Goal: Check status: Check status

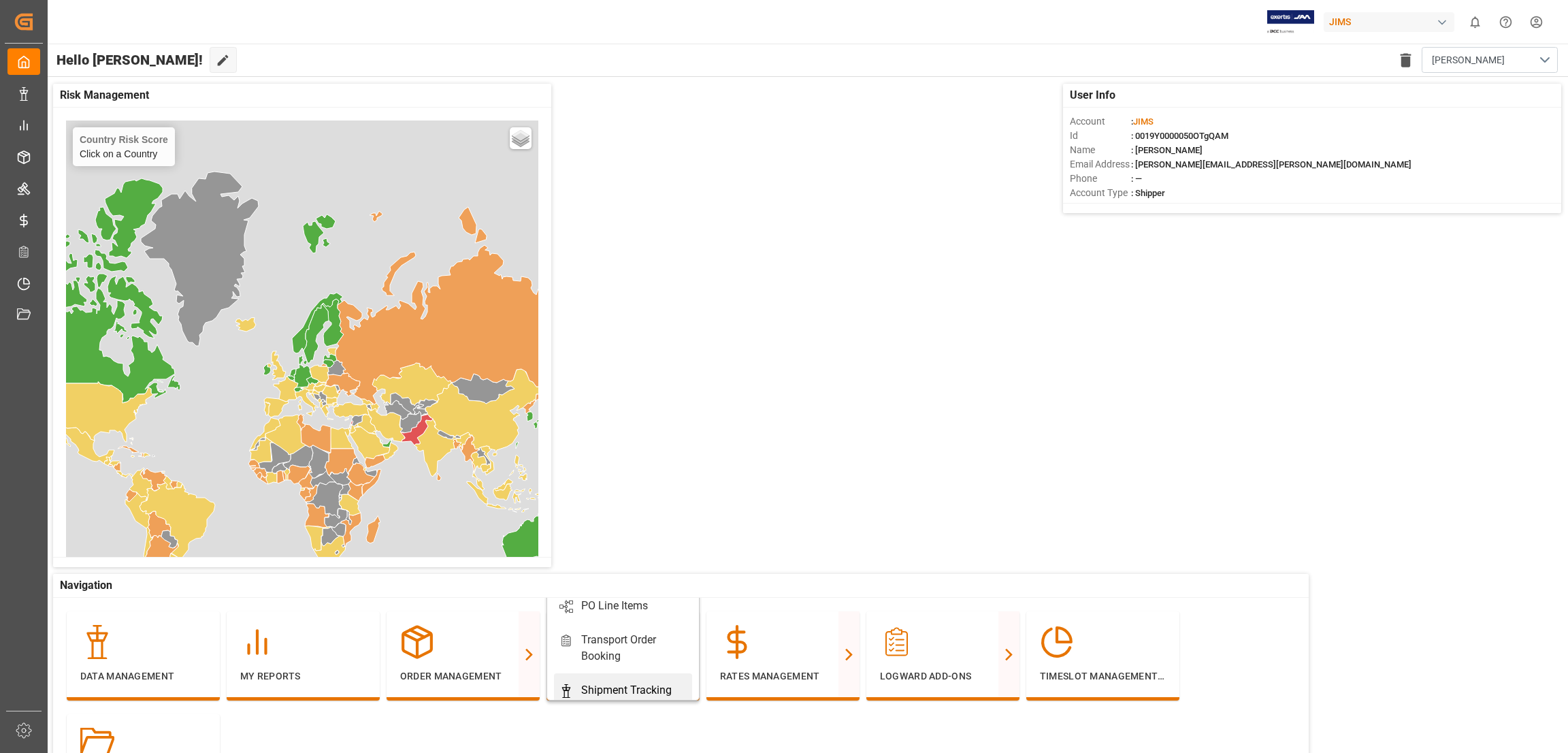
click at [601, 688] on div "Shipment Tracking" at bounding box center [626, 690] width 91 height 17
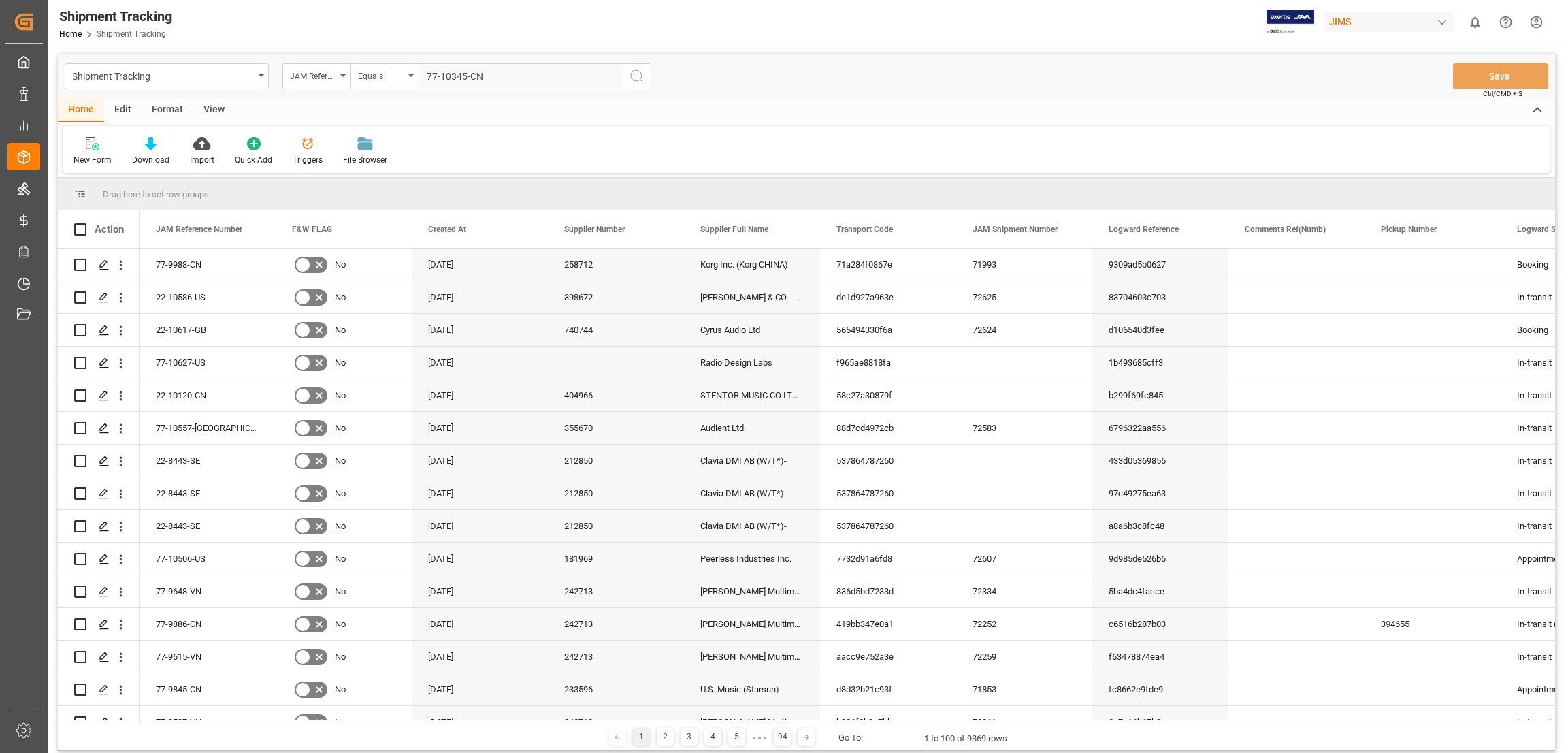
type input "77-10345-CN"
click at [639, 82] on icon "search button" at bounding box center [637, 76] width 17 height 17
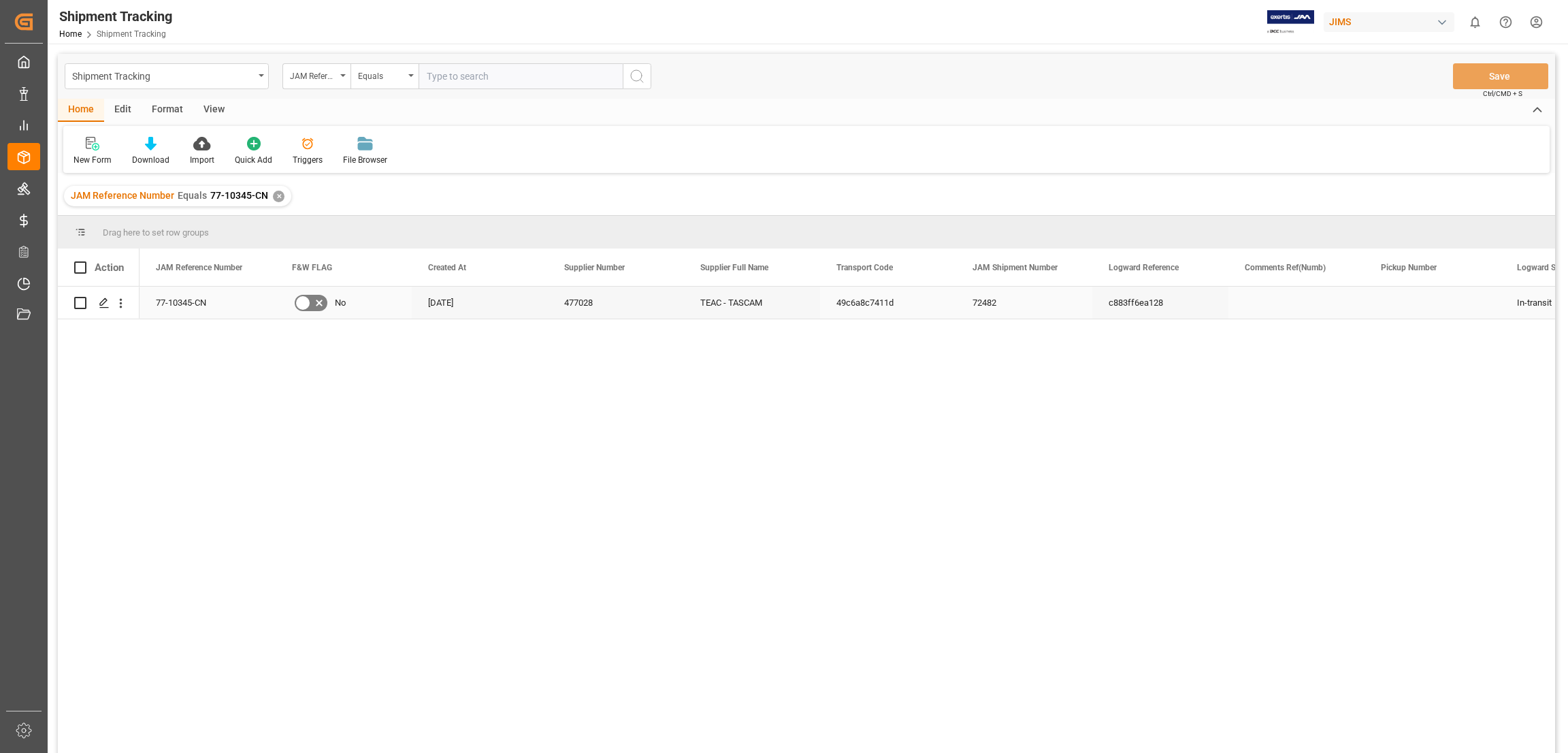
click at [1385, 307] on div "Press SPACE to select this row." at bounding box center [1432, 302] width 136 height 32
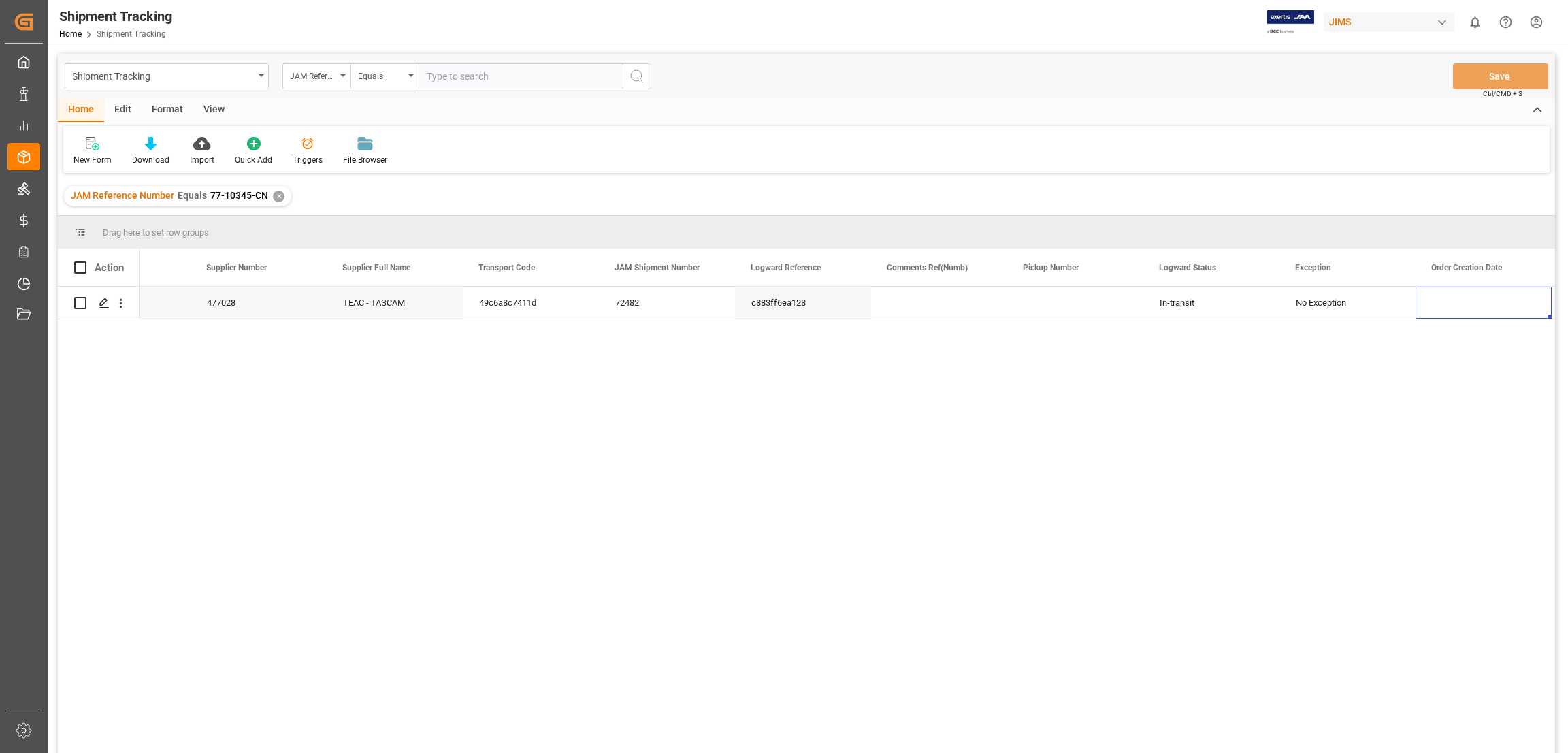
scroll to position [0, 494]
click at [119, 303] on icon "open menu" at bounding box center [120, 304] width 3 height 9
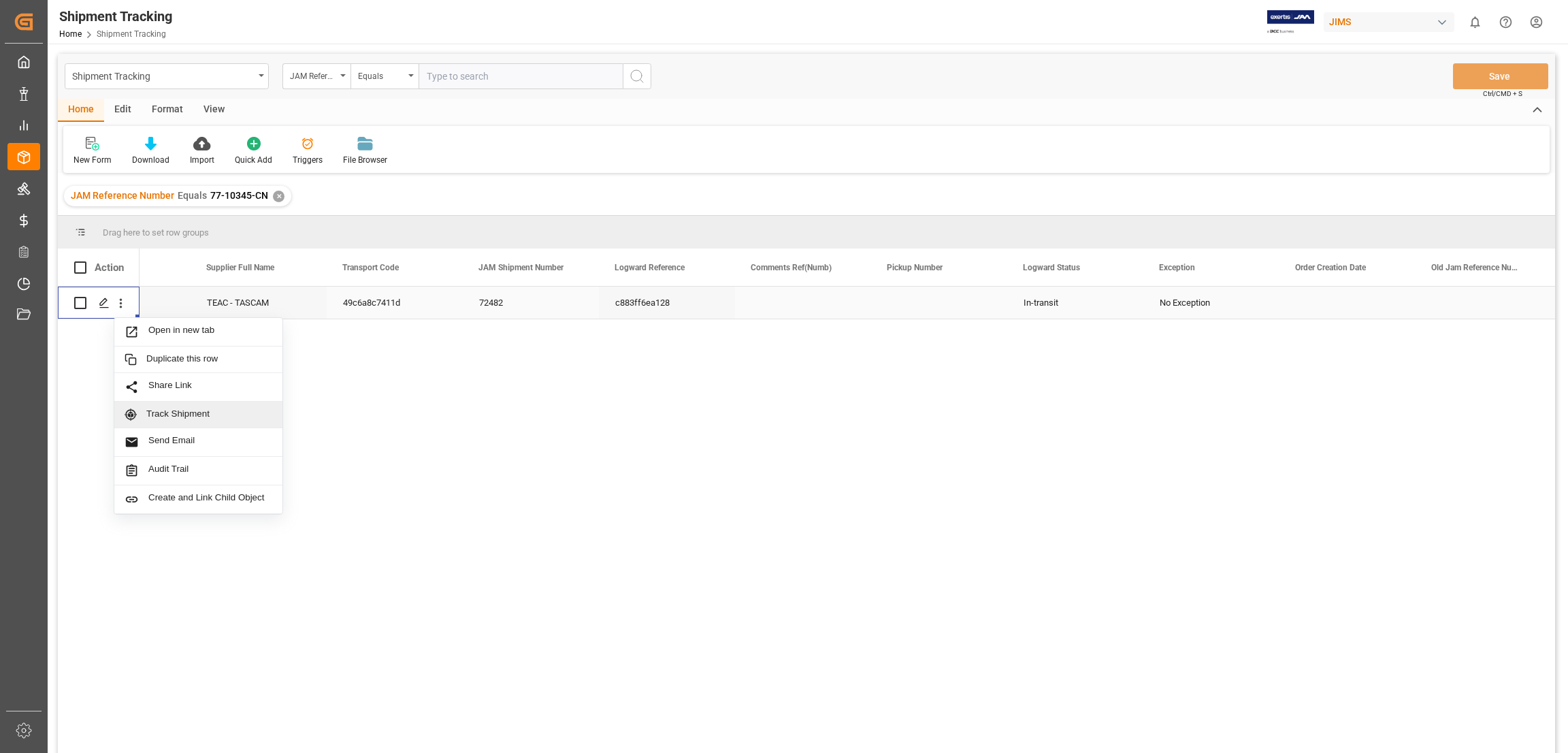
click at [172, 414] on span "Track Shipment" at bounding box center [209, 414] width 126 height 12
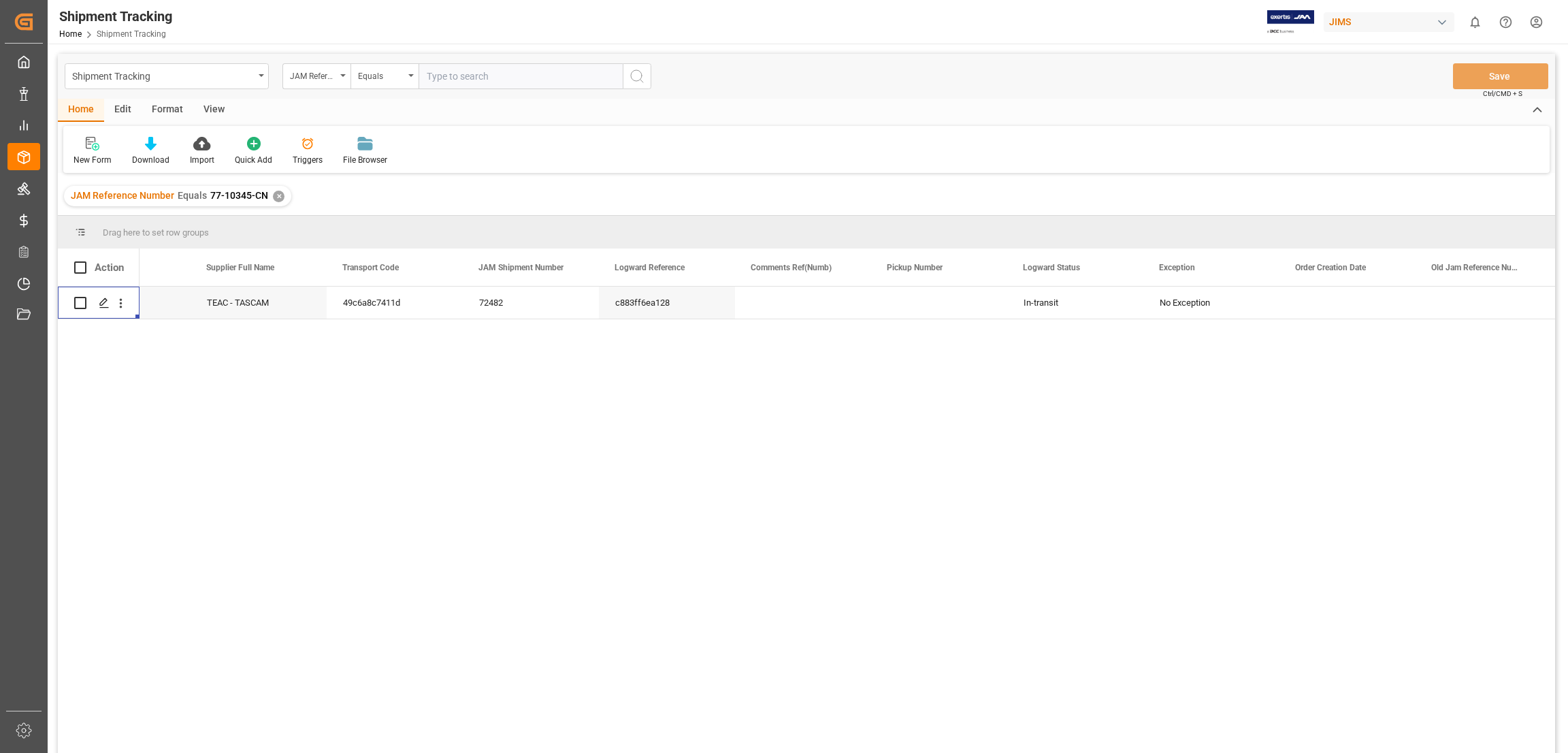
click at [434, 557] on div "30-07-2025 477028 TEAC - TASCAM 49c6a8c7411d 72482 c883ff6ea128 In-transit No E…" at bounding box center [847, 523] width 1415 height 475
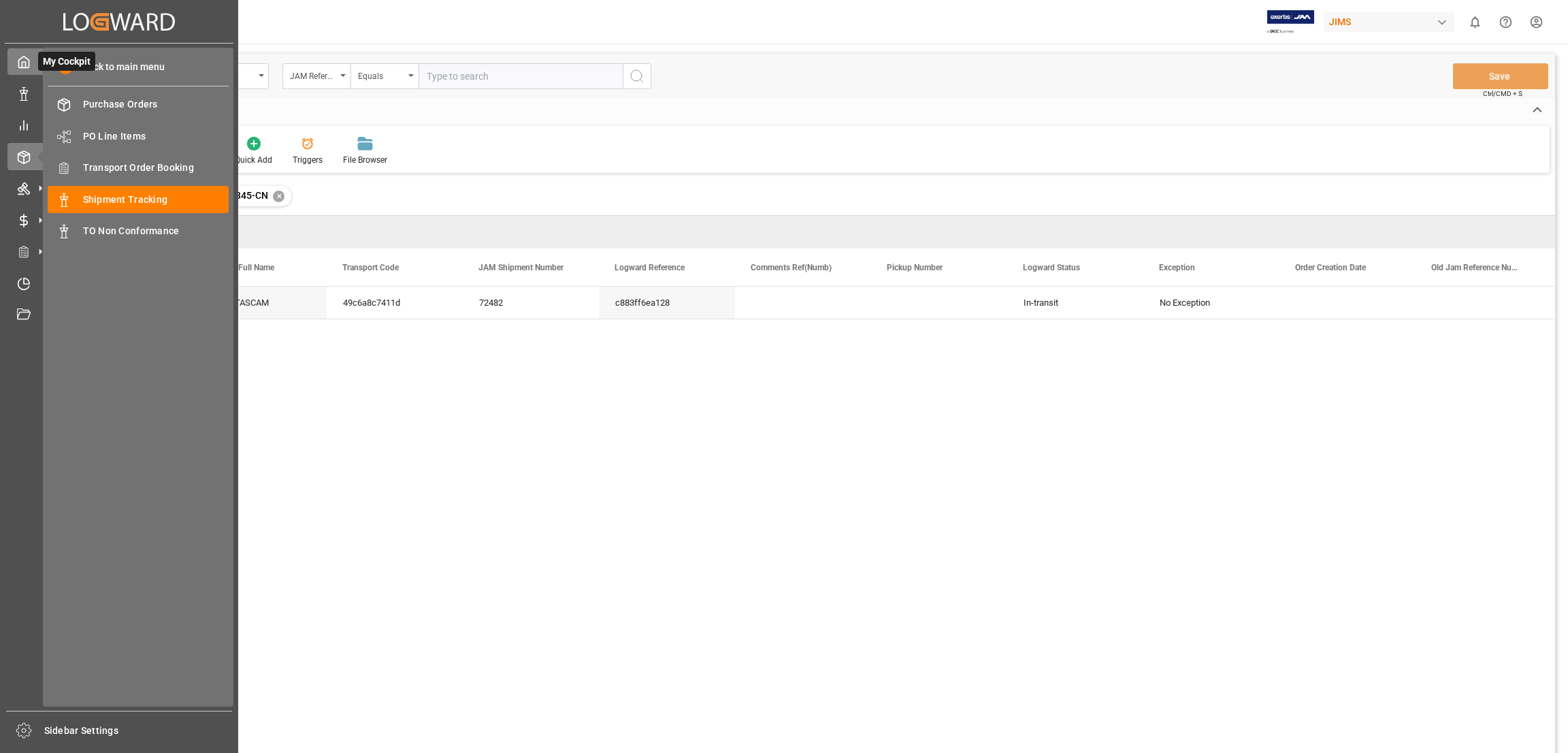
click at [26, 60] on icon at bounding box center [23, 62] width 14 height 14
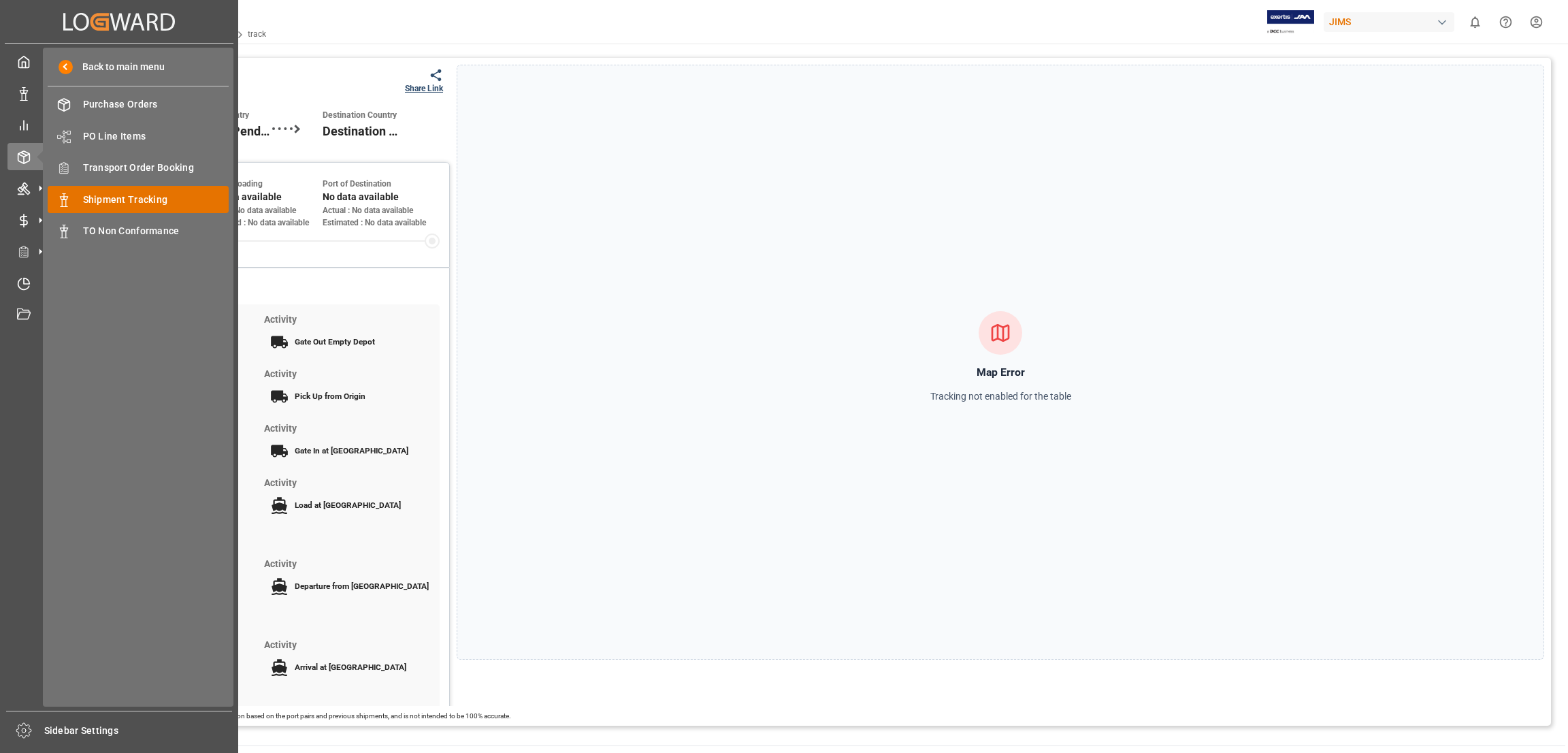
click at [144, 201] on span "Shipment Tracking" at bounding box center [157, 199] width 146 height 14
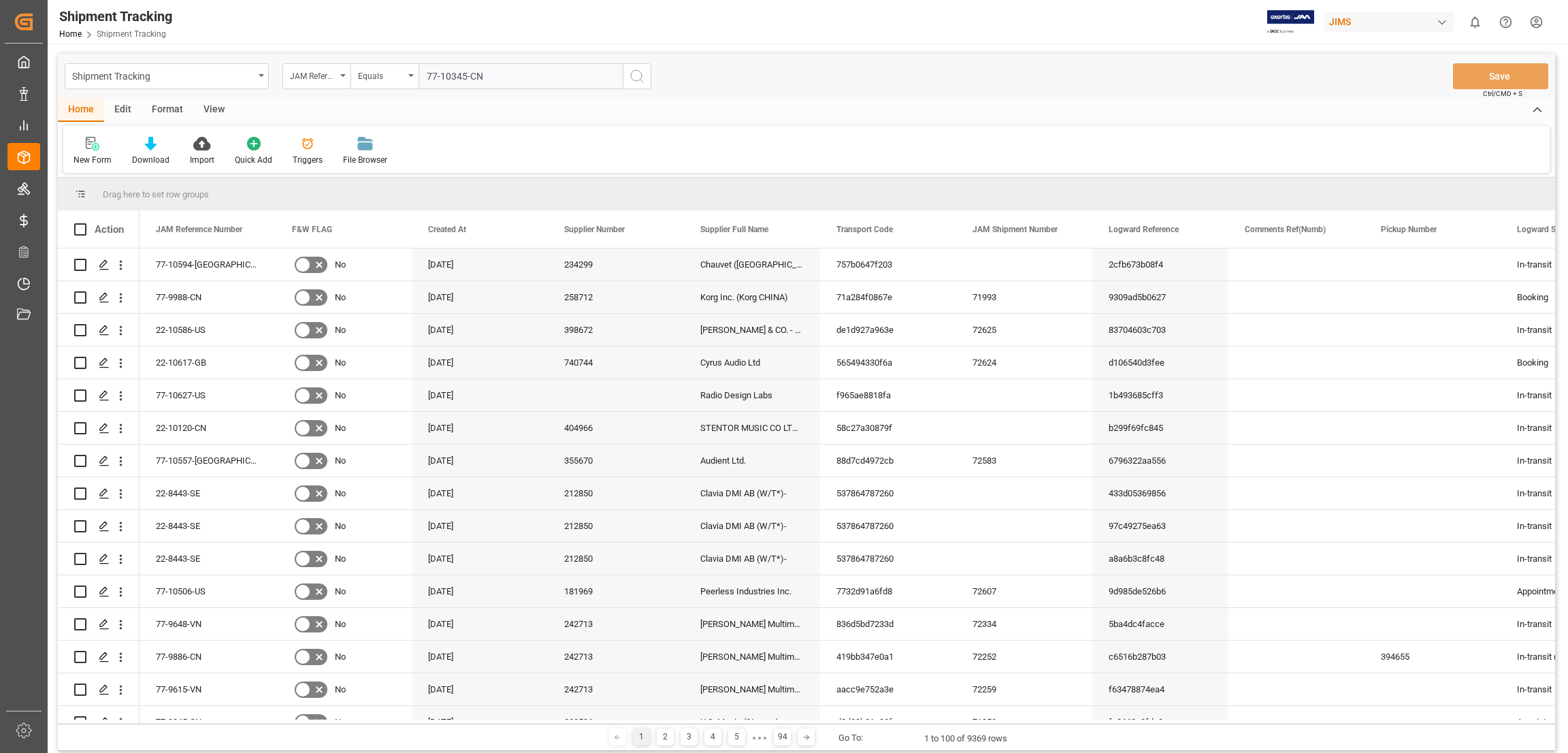
type input "77-10345-CN"
click at [638, 76] on icon "search button" at bounding box center [637, 76] width 17 height 17
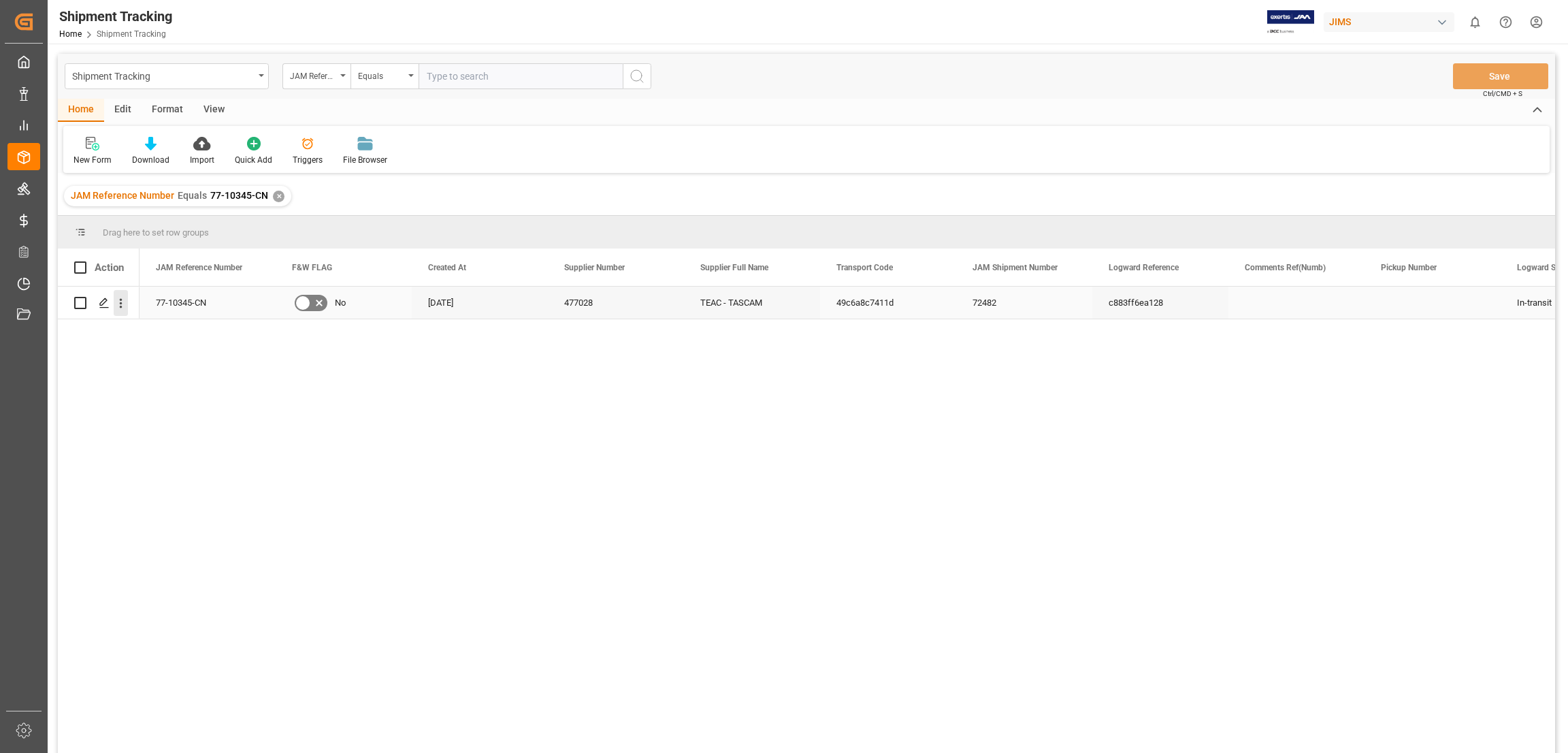
click at [119, 307] on icon "open menu" at bounding box center [120, 304] width 3 height 9
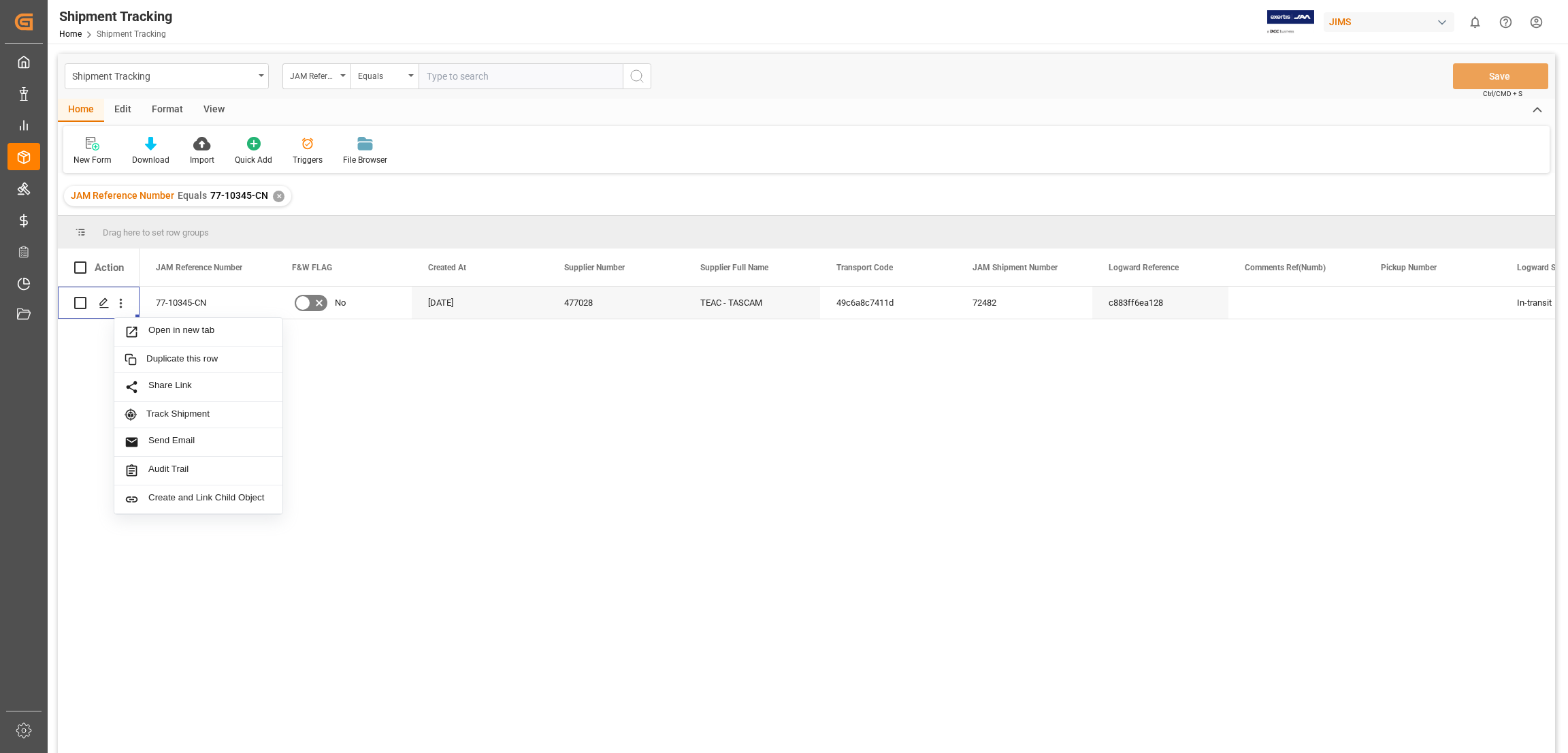
click at [217, 108] on div "View" at bounding box center [214, 110] width 42 height 23
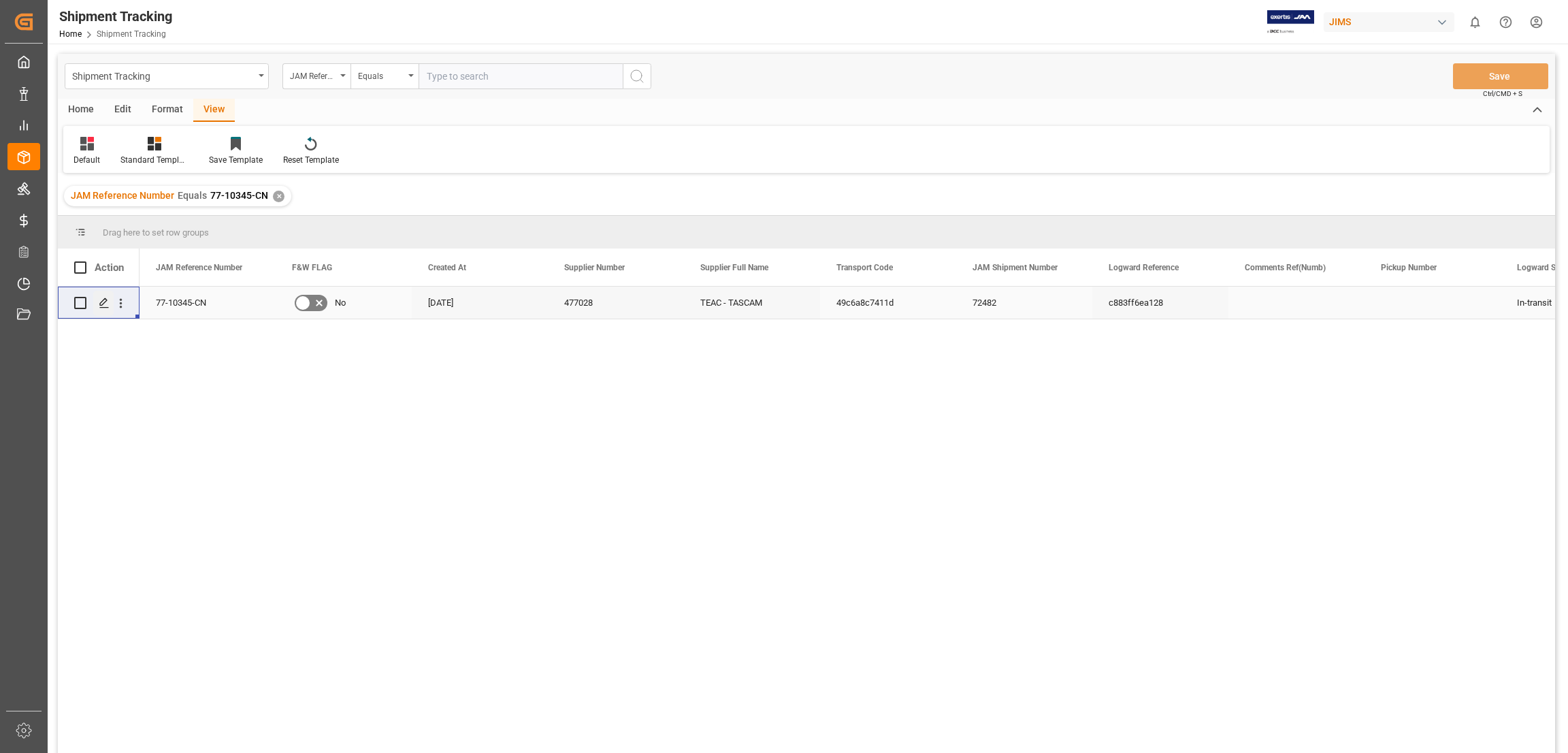
click at [101, 302] on polygon "Press SPACE to select this row." at bounding box center [103, 302] width 6 height 6
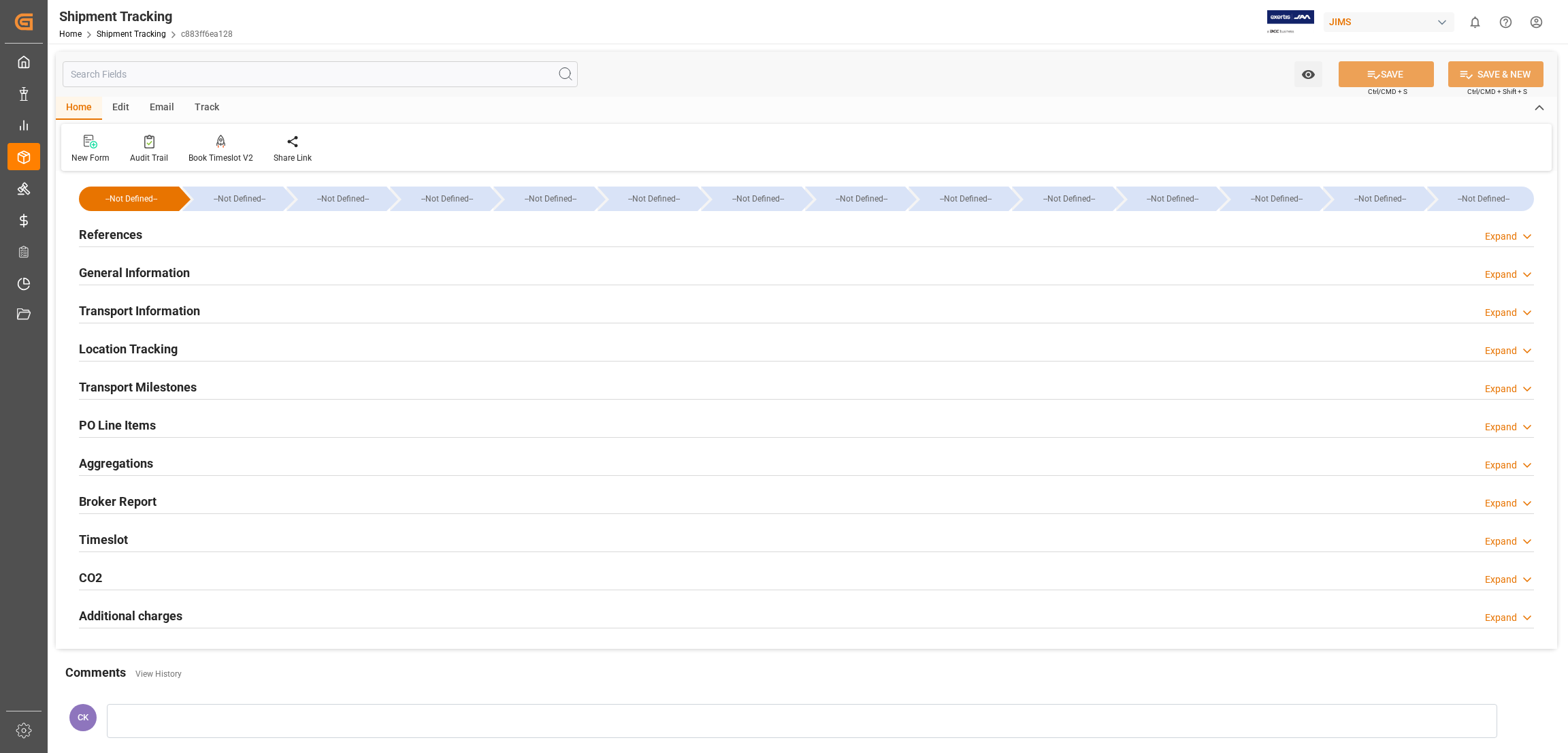
click at [67, 101] on div "Home" at bounding box center [79, 107] width 46 height 23
click at [107, 543] on h2 "Timeslot" at bounding box center [103, 539] width 49 height 19
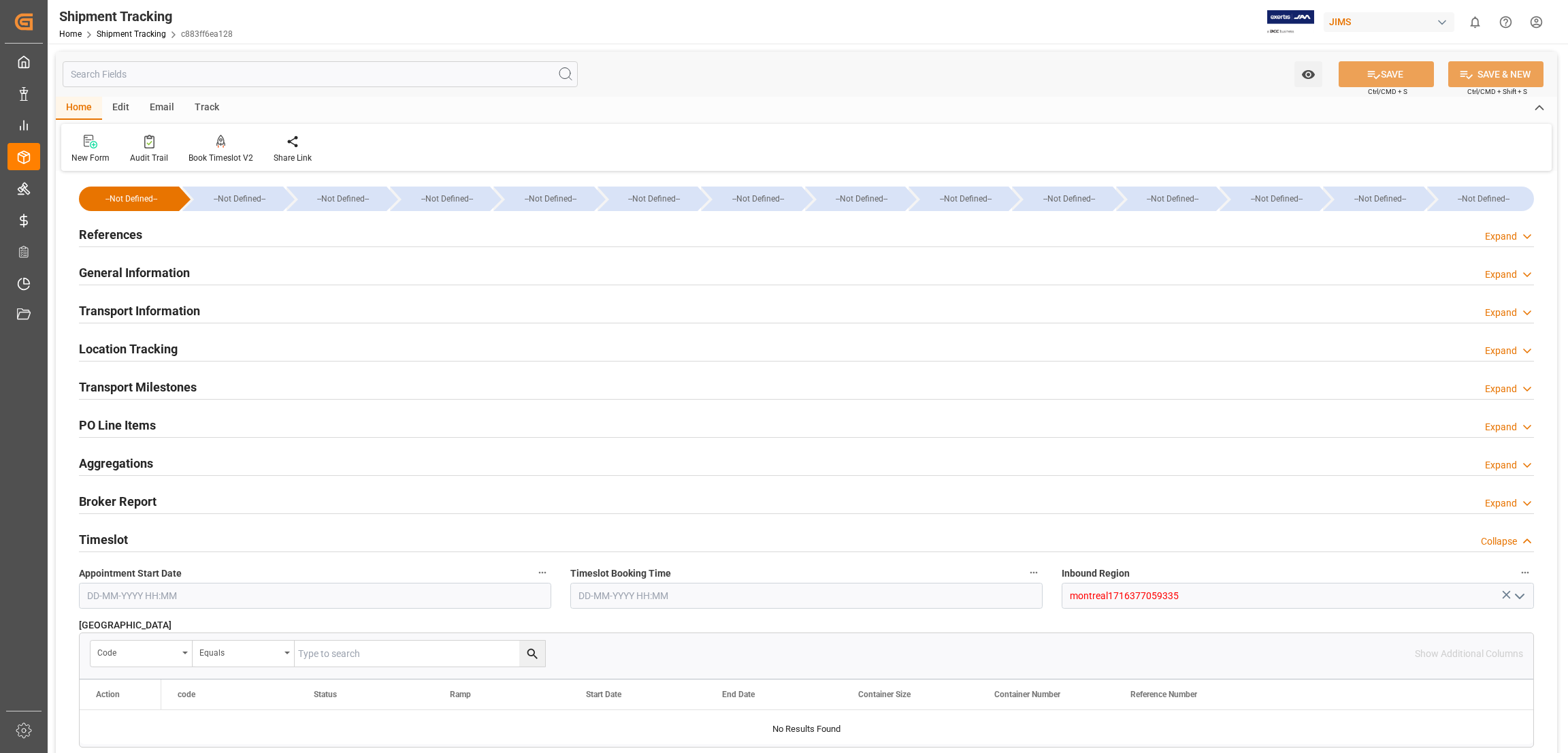
click at [163, 273] on h2 "General Information" at bounding box center [134, 272] width 111 height 19
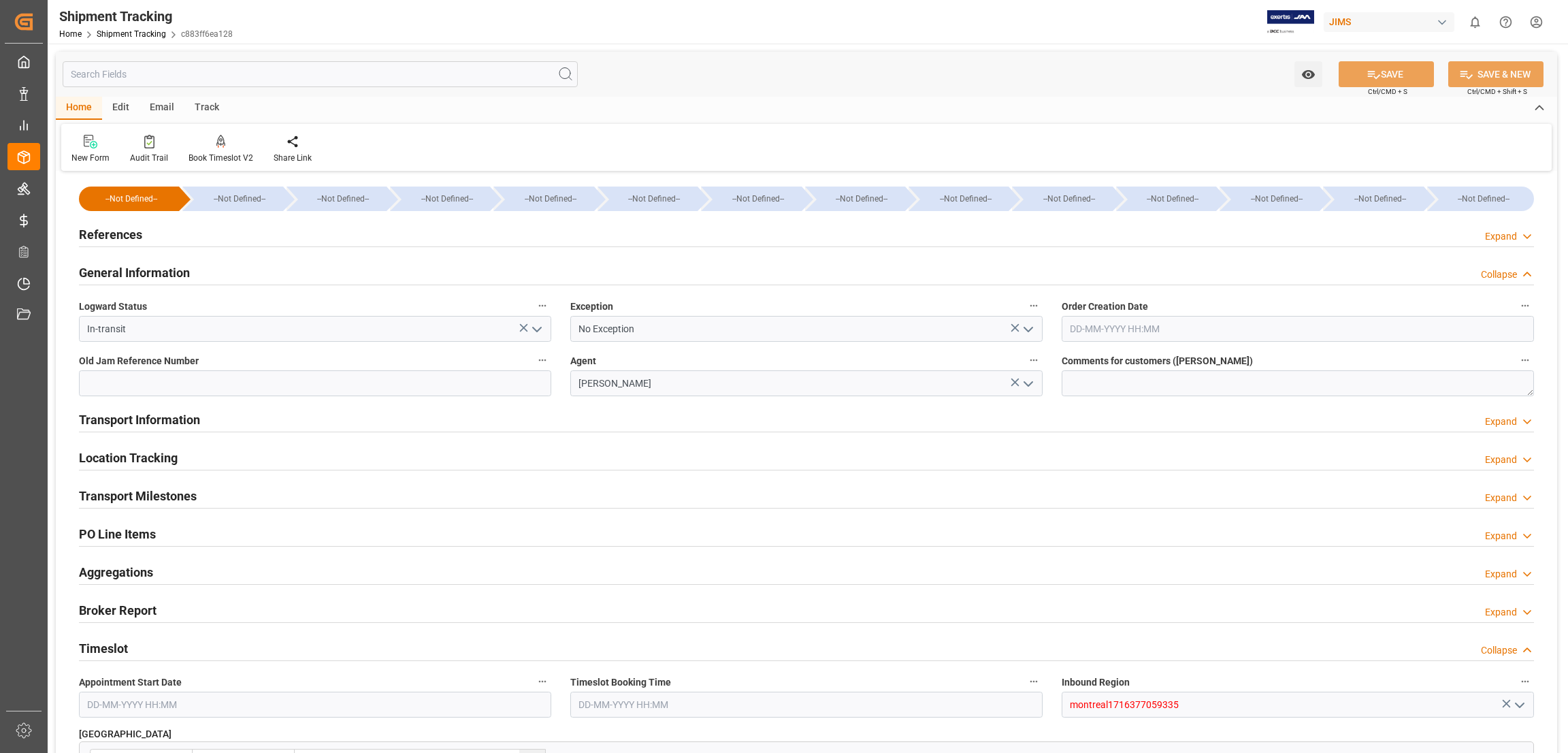
click at [118, 421] on h2 "Transport Information" at bounding box center [139, 420] width 121 height 19
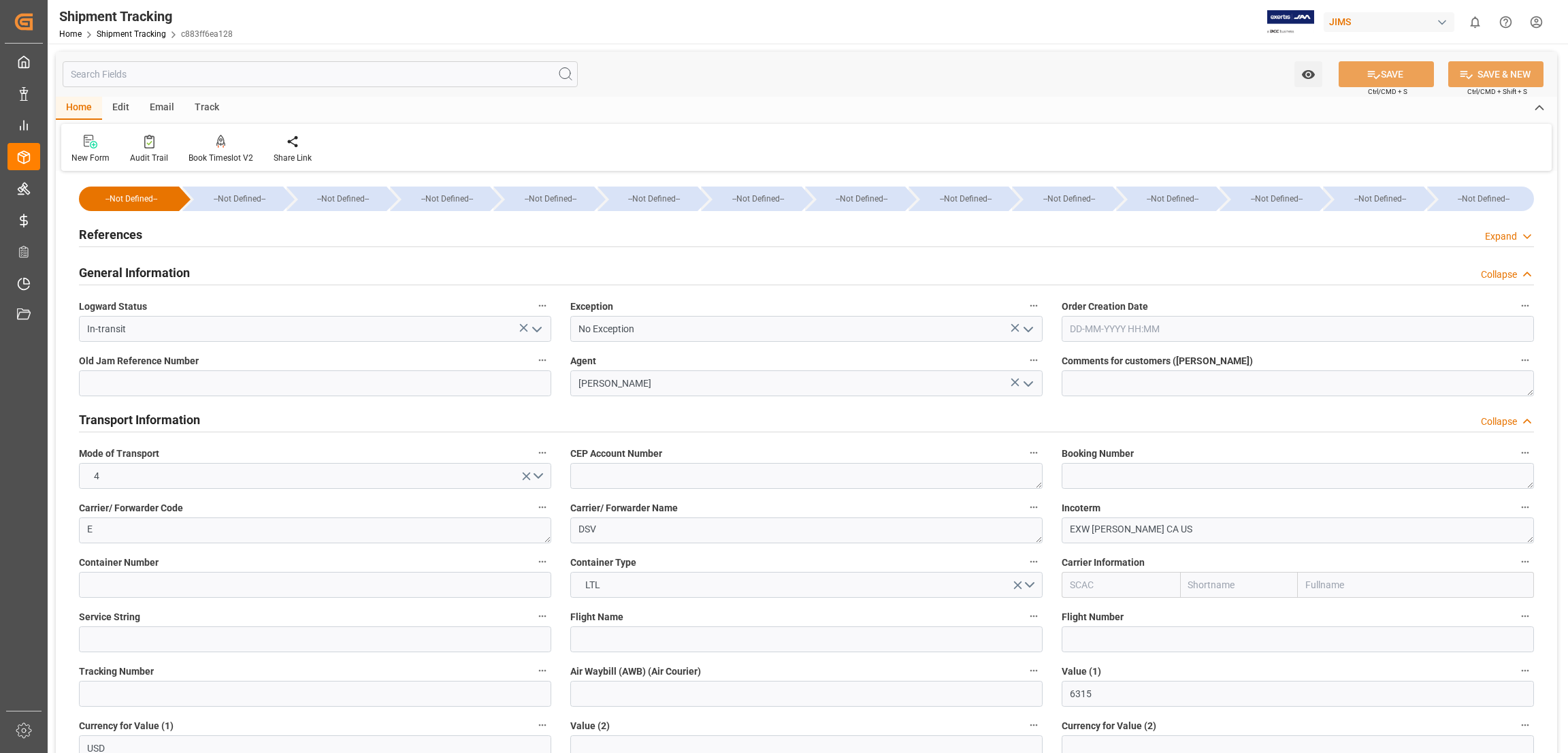
click at [118, 421] on h2 "Transport Information" at bounding box center [139, 420] width 121 height 19
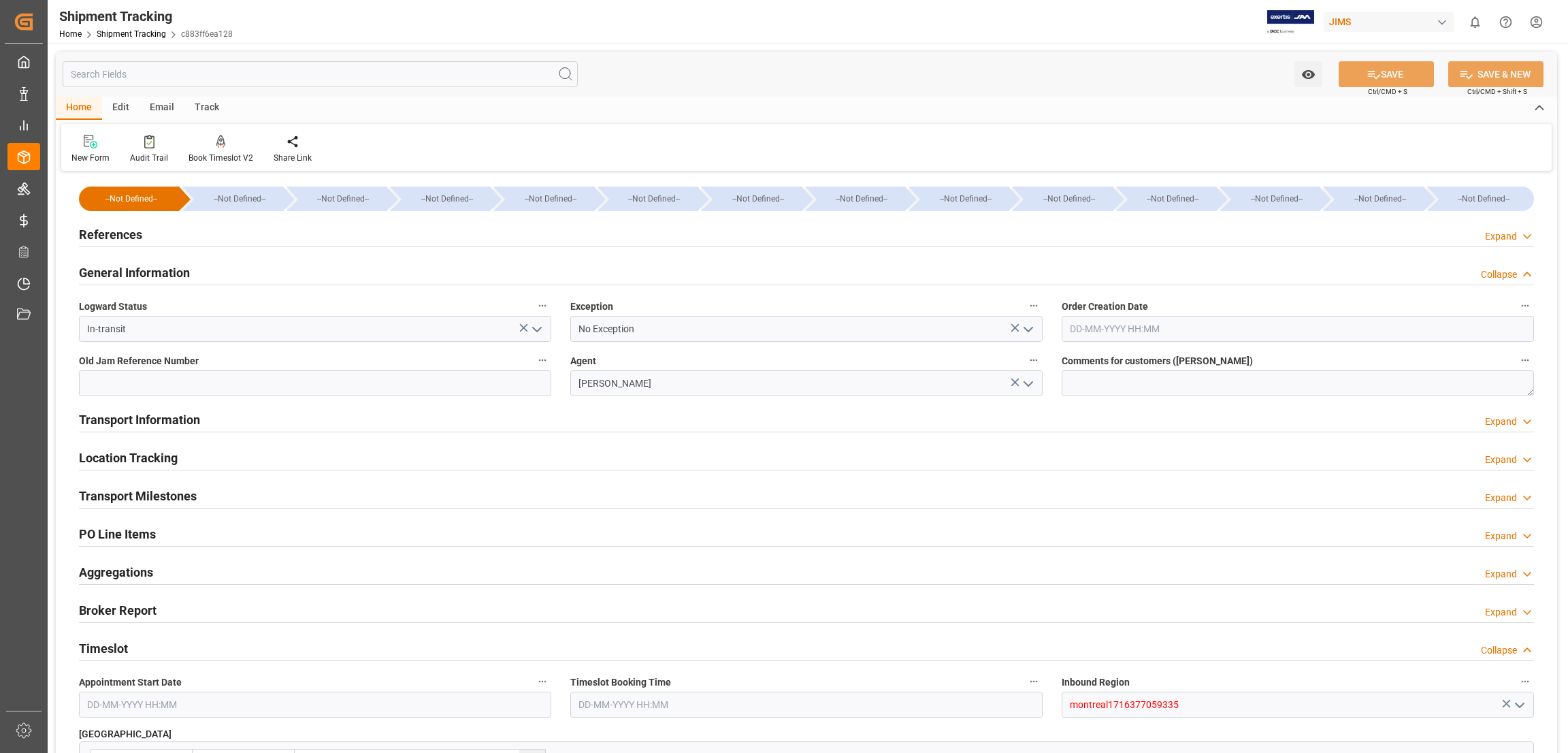
click at [118, 421] on h2 "Transport Information" at bounding box center [139, 420] width 121 height 19
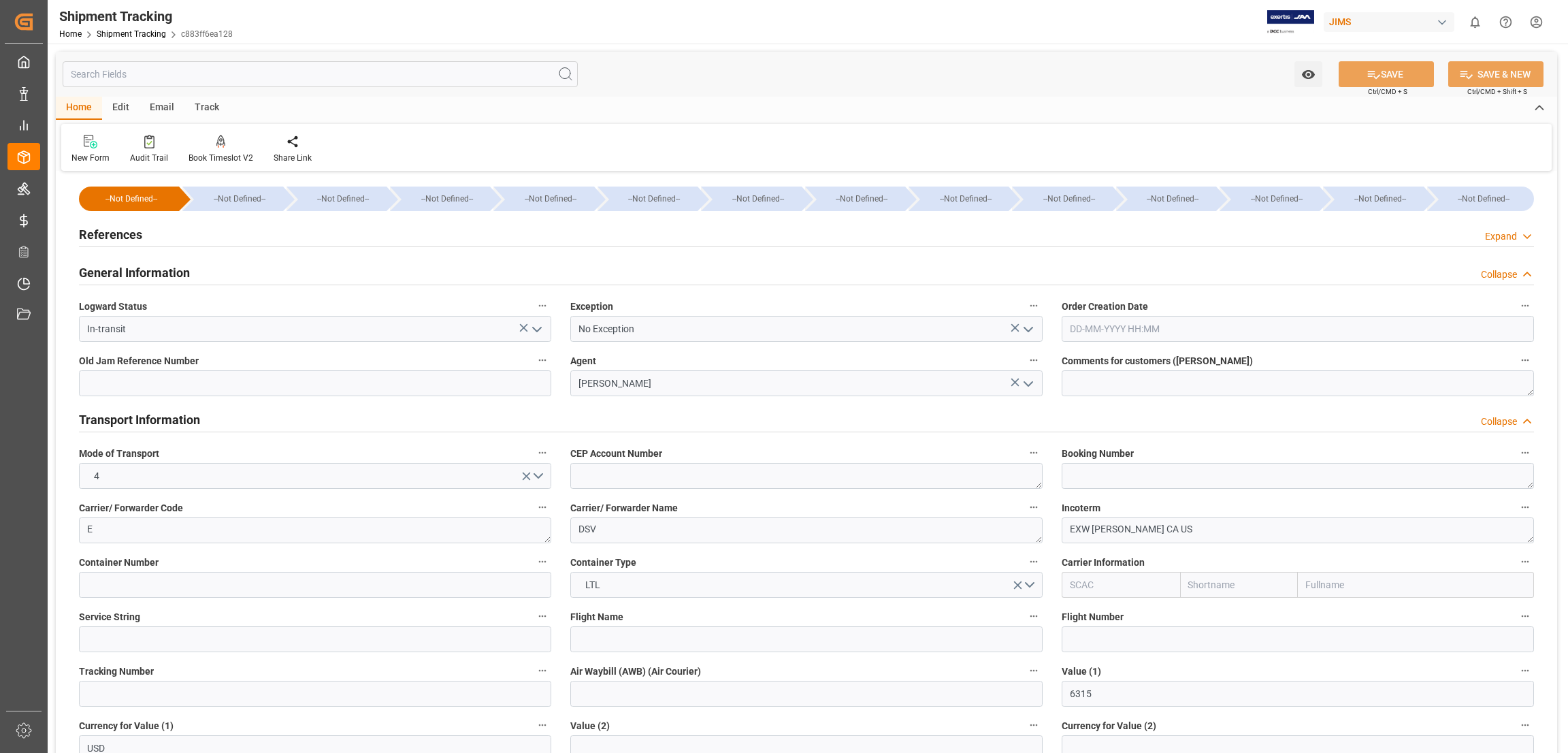
click at [144, 266] on h2 "General Information" at bounding box center [134, 272] width 111 height 19
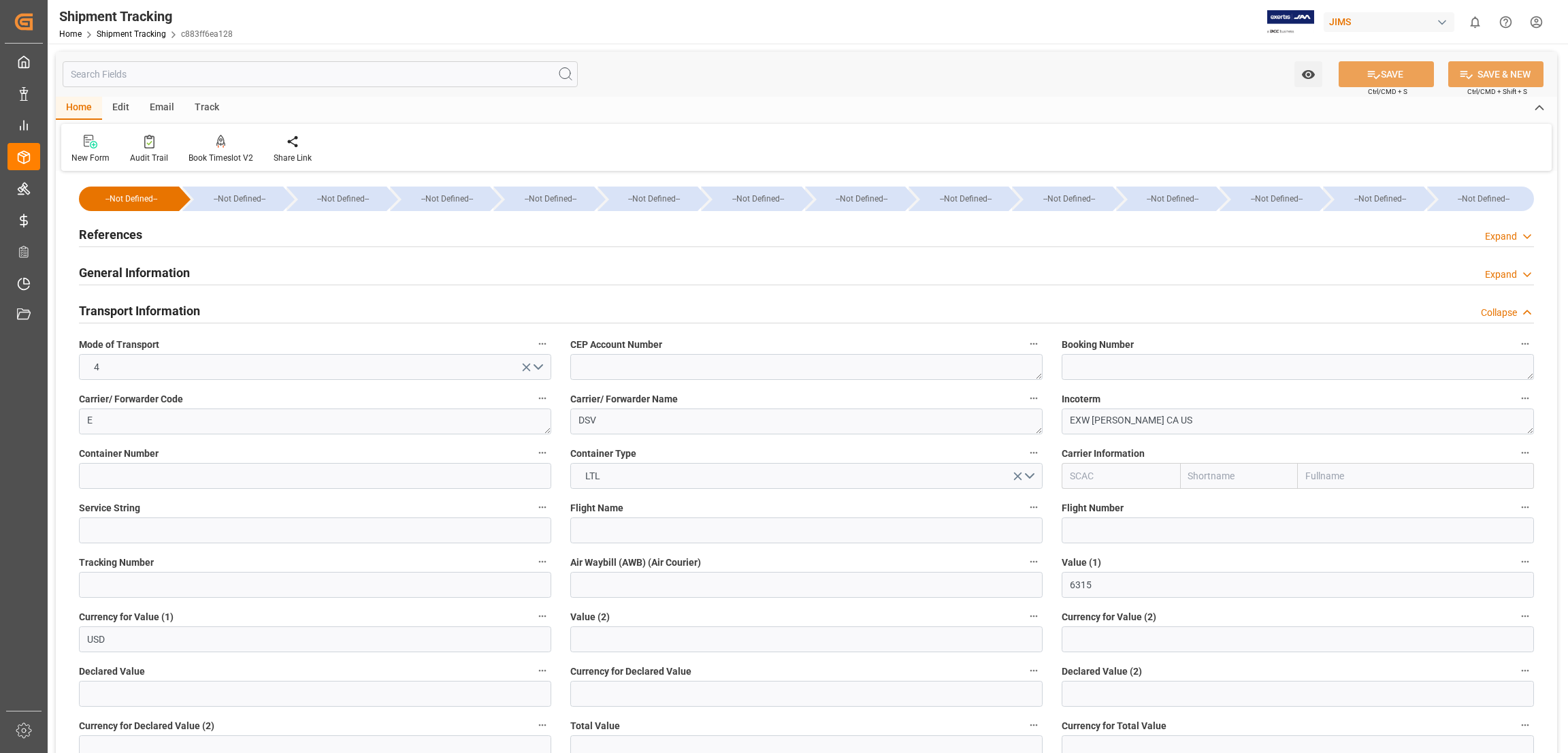
click at [155, 311] on h2 "Transport Information" at bounding box center [139, 310] width 121 height 19
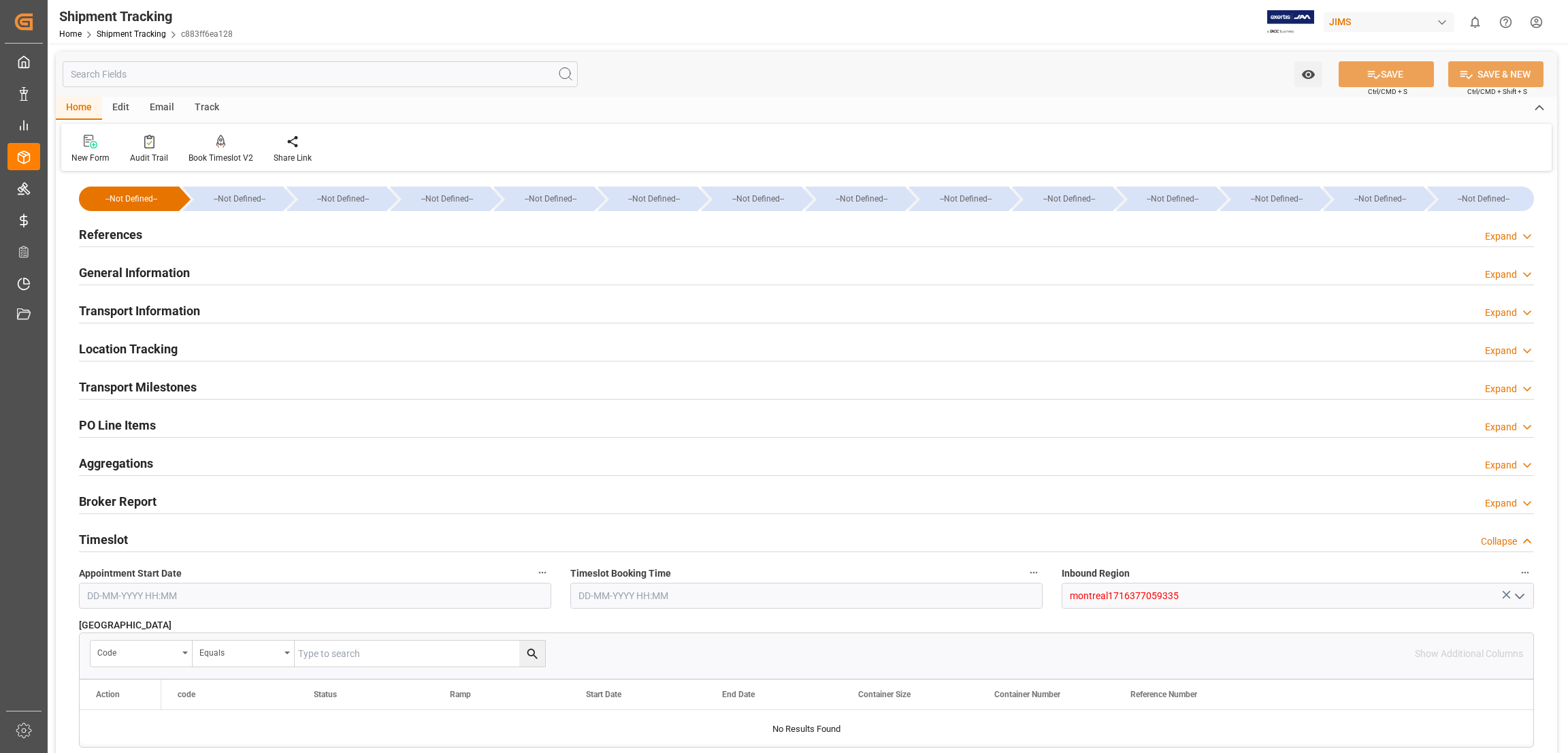
click at [163, 352] on h2 "Location Tracking" at bounding box center [128, 349] width 99 height 19
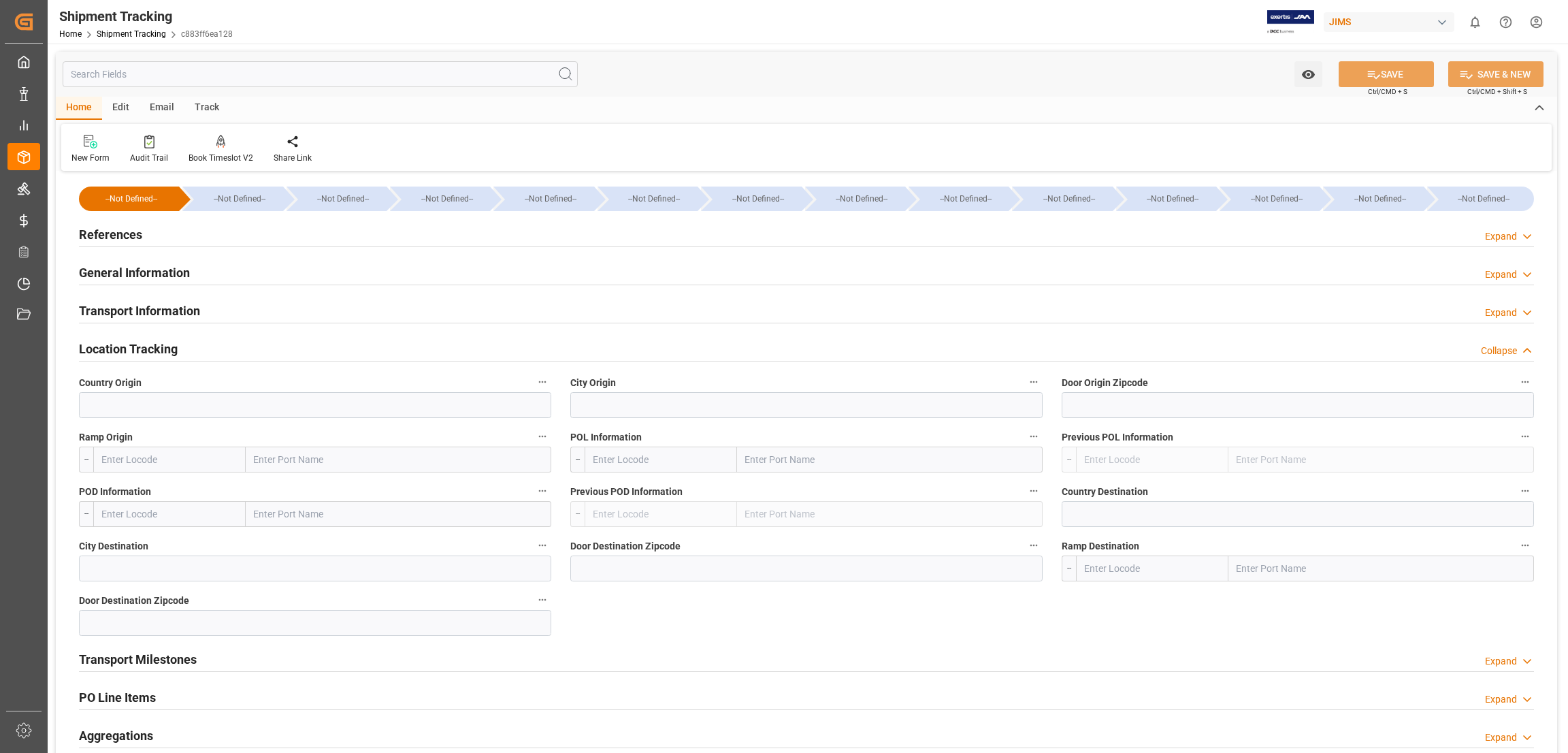
click at [163, 352] on h2 "Location Tracking" at bounding box center [128, 349] width 99 height 19
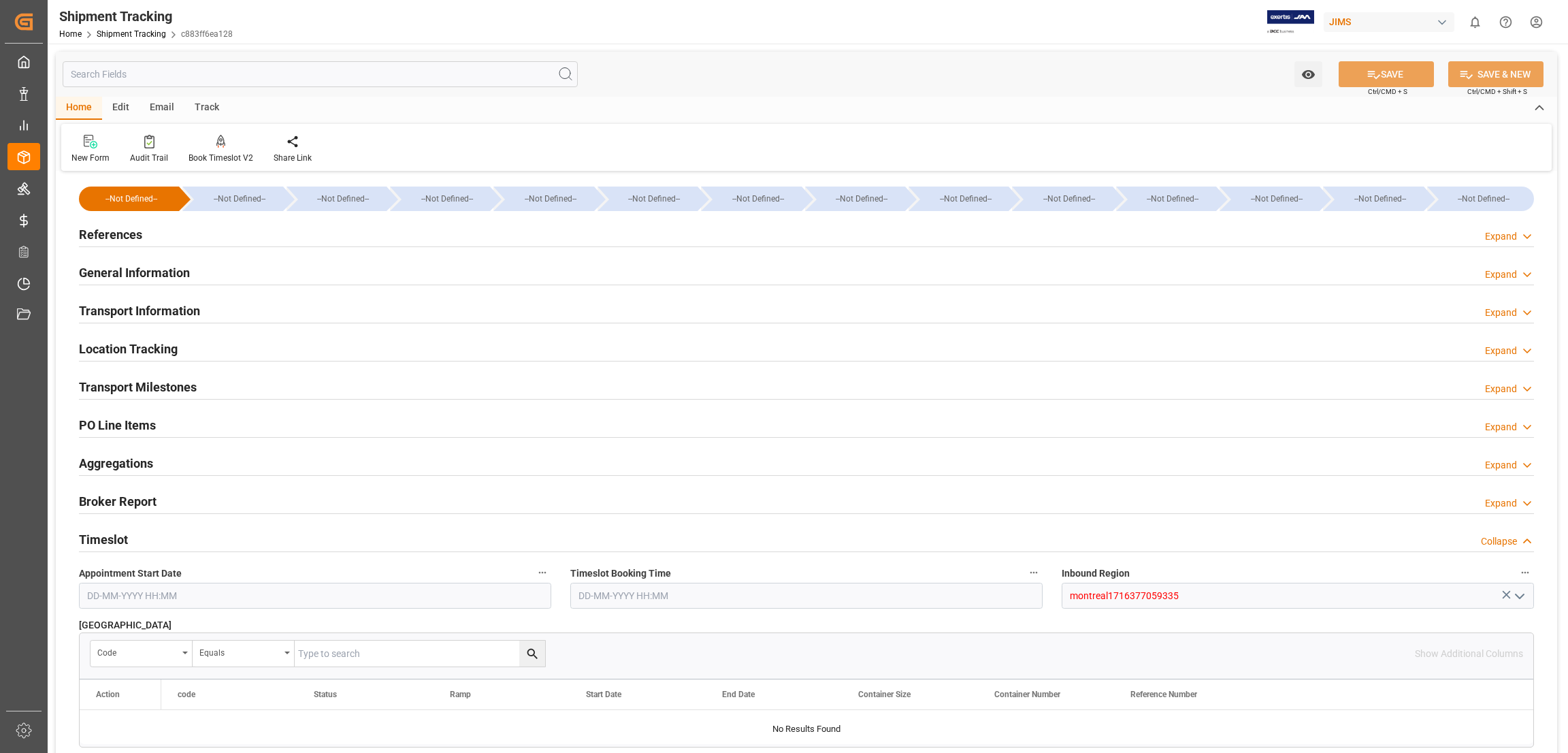
click at [156, 385] on h2 "Transport Milestones" at bounding box center [137, 387] width 118 height 19
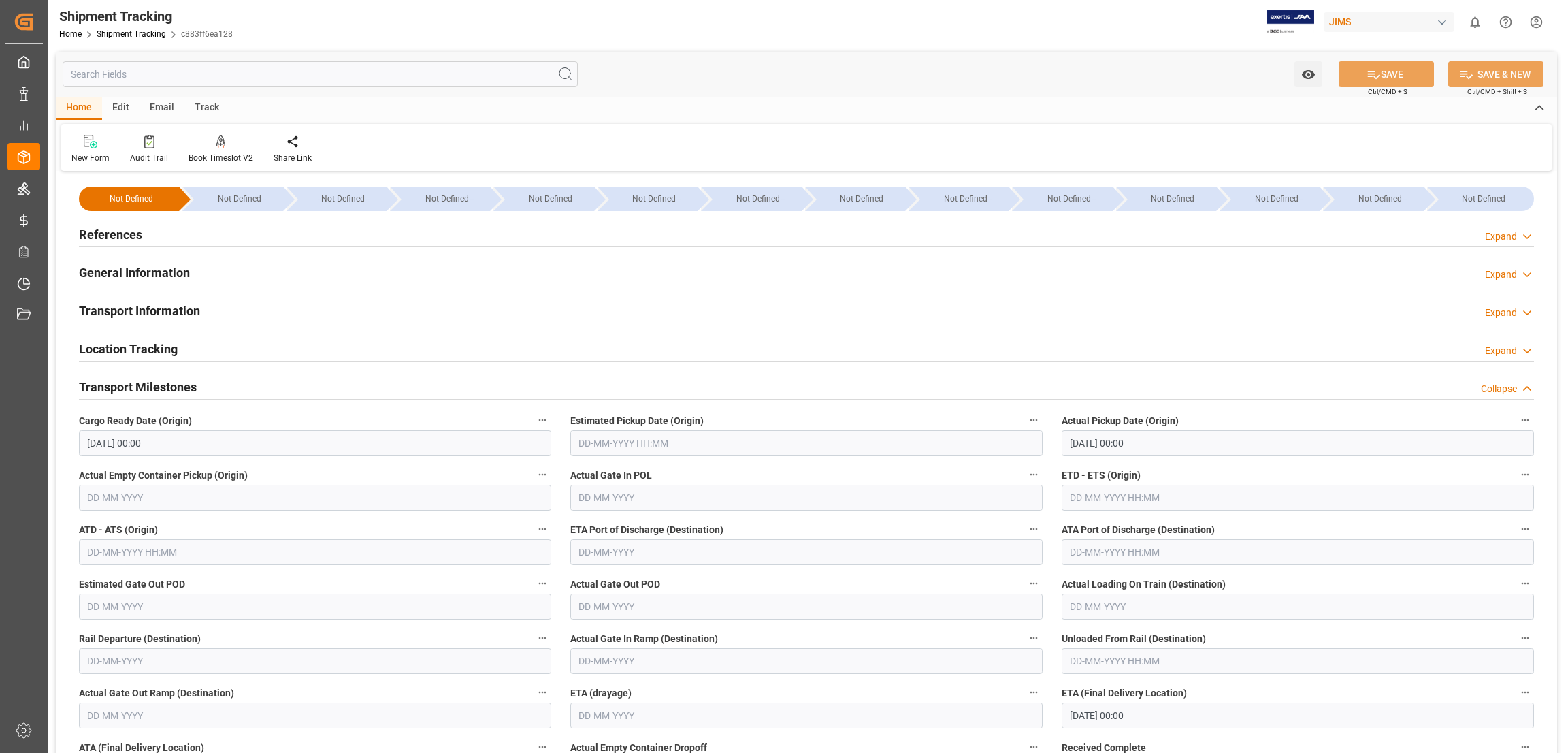
click at [156, 385] on h2 "Transport Milestones" at bounding box center [137, 387] width 118 height 19
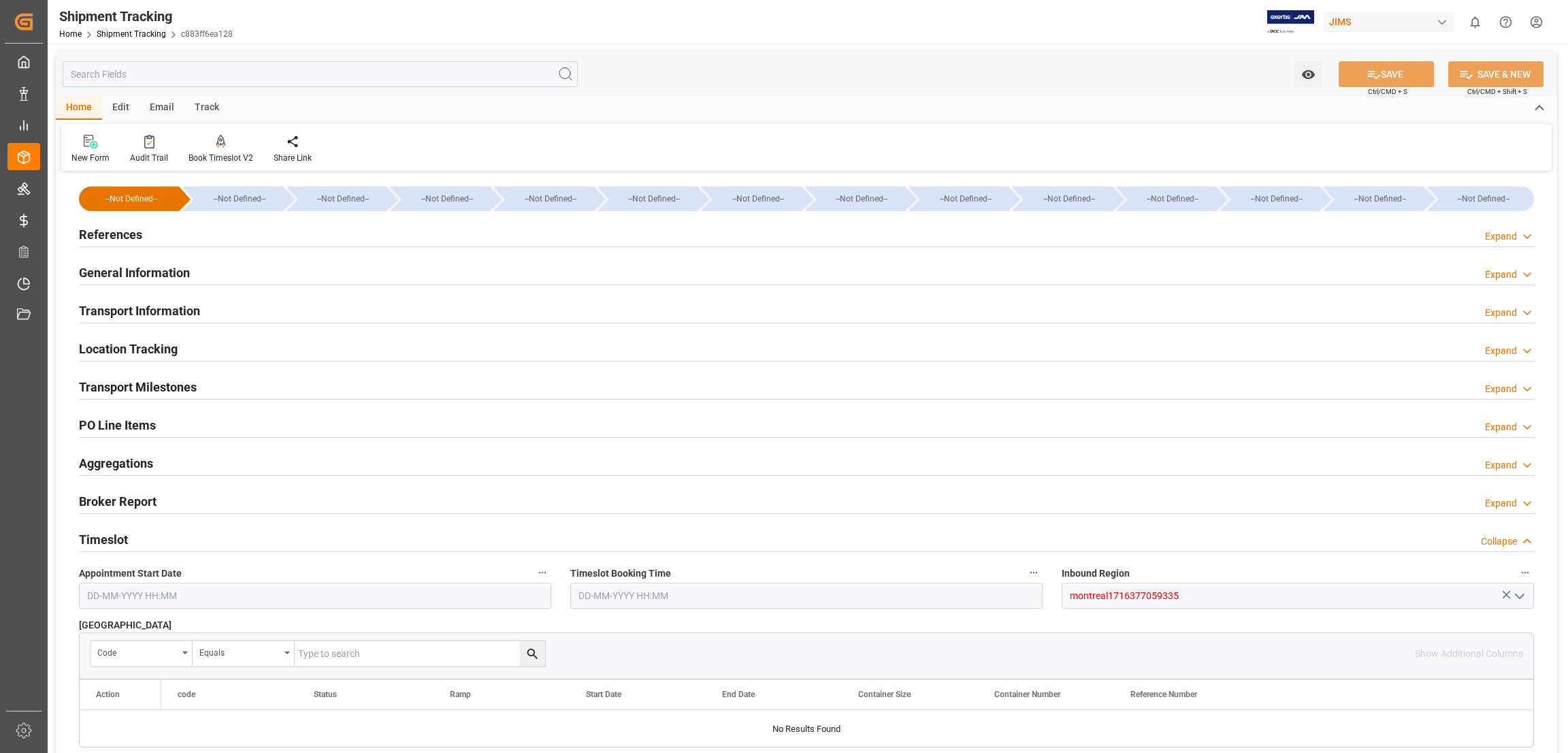
click at [156, 385] on h2 "Transport Milestones" at bounding box center [137, 387] width 118 height 19
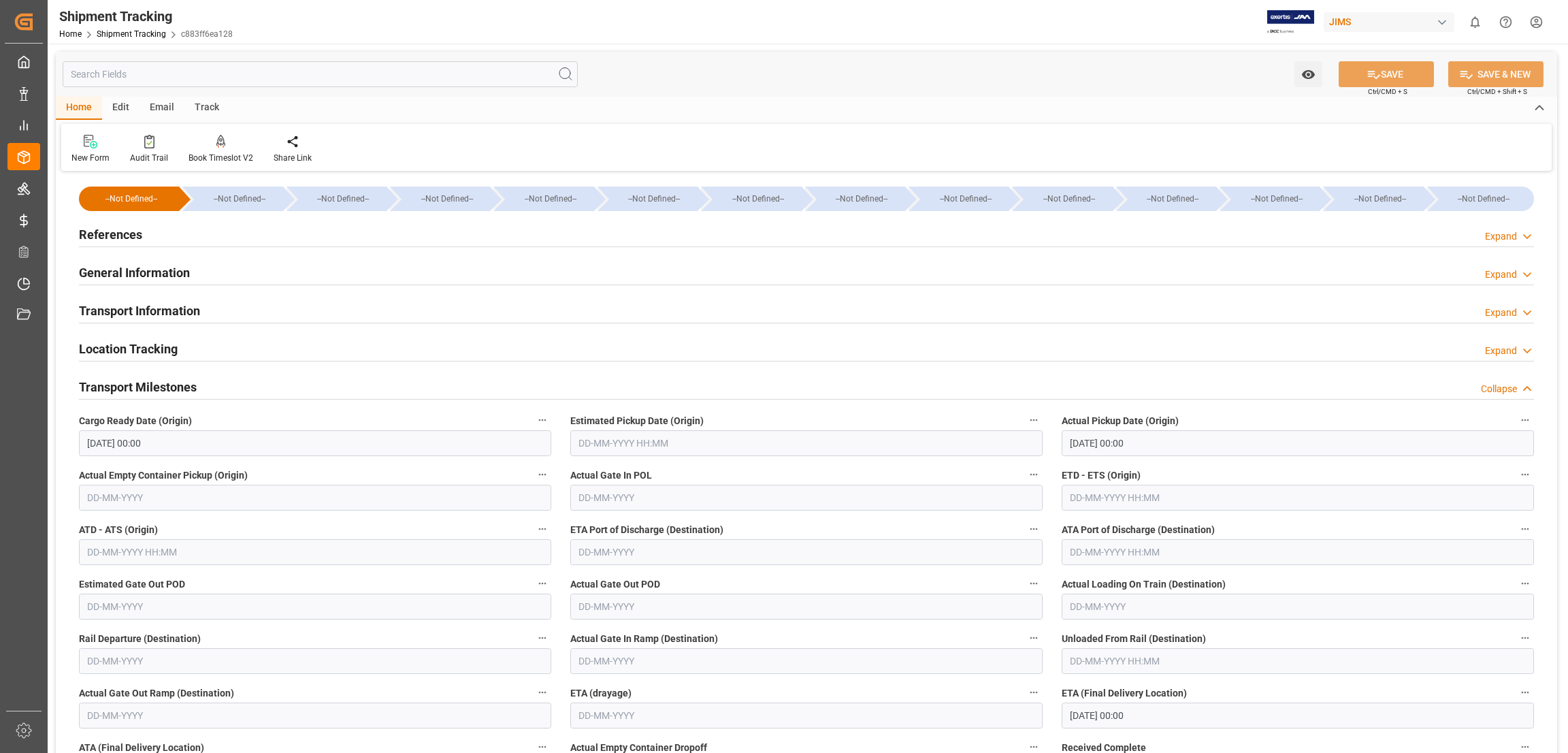
click at [156, 385] on h2 "Transport Milestones" at bounding box center [137, 387] width 118 height 19
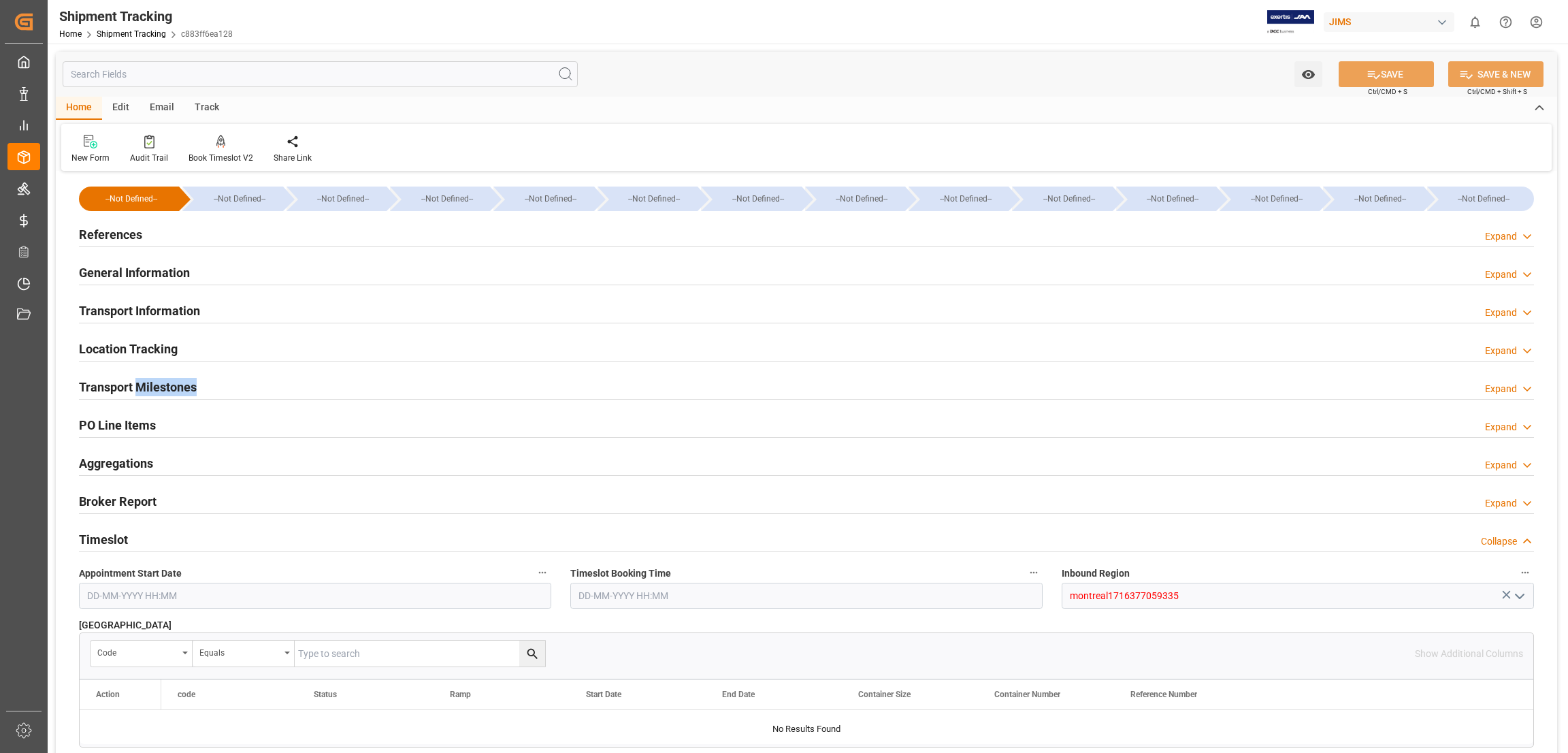
click at [156, 385] on h2 "Transport Milestones" at bounding box center [137, 387] width 118 height 19
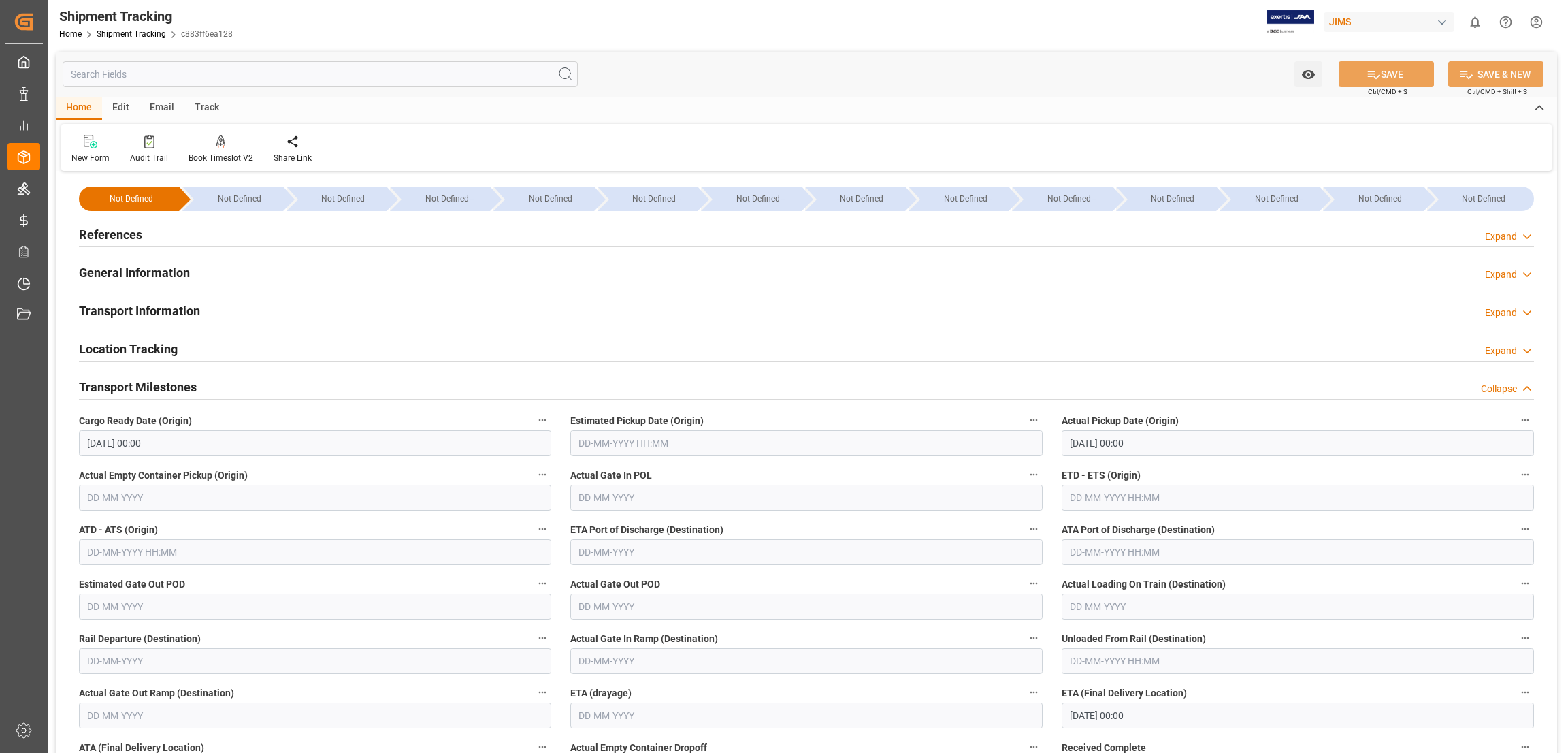
click at [116, 388] on h2 "Transport Milestones" at bounding box center [137, 387] width 118 height 19
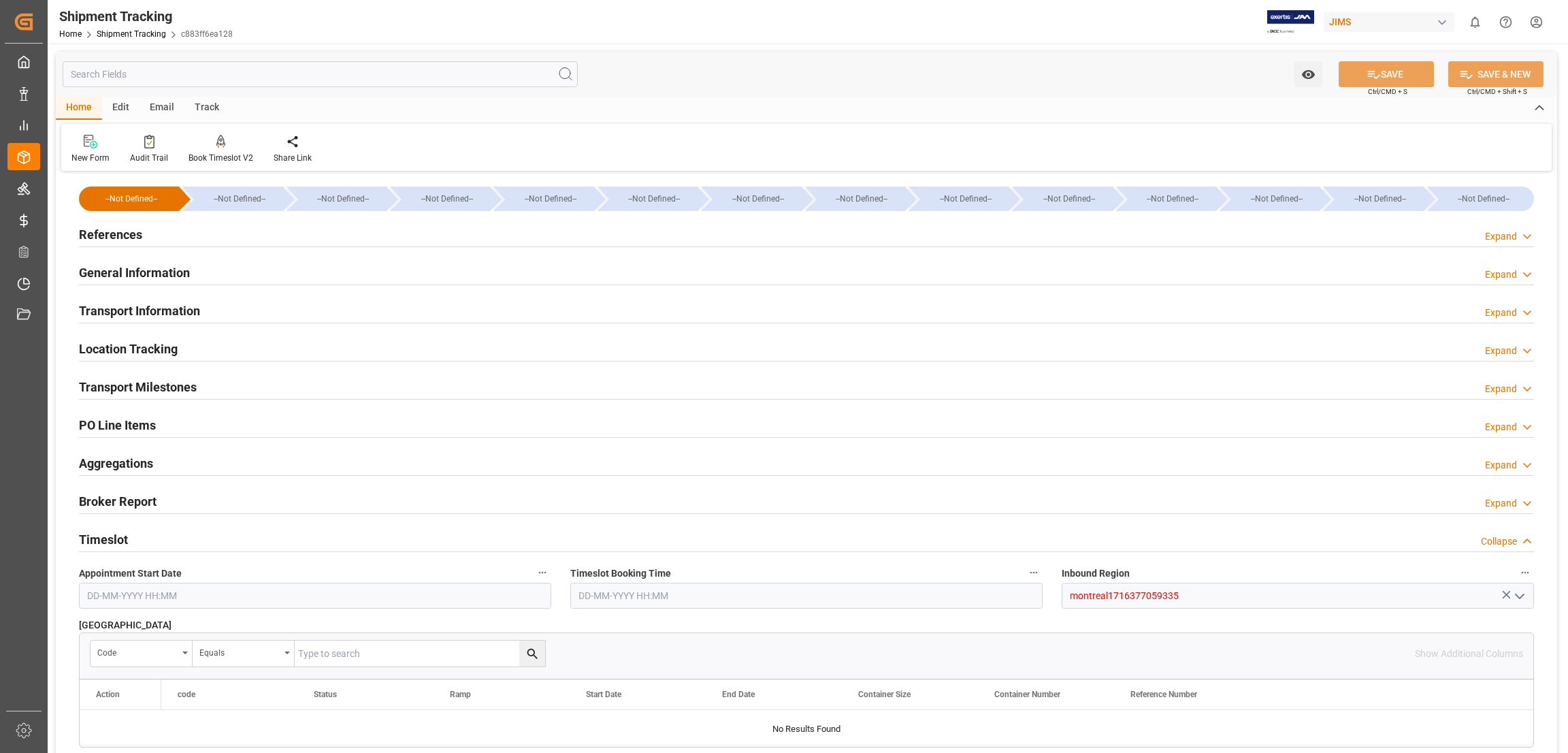
click at [112, 540] on h2 "Timeslot" at bounding box center [103, 539] width 49 height 19
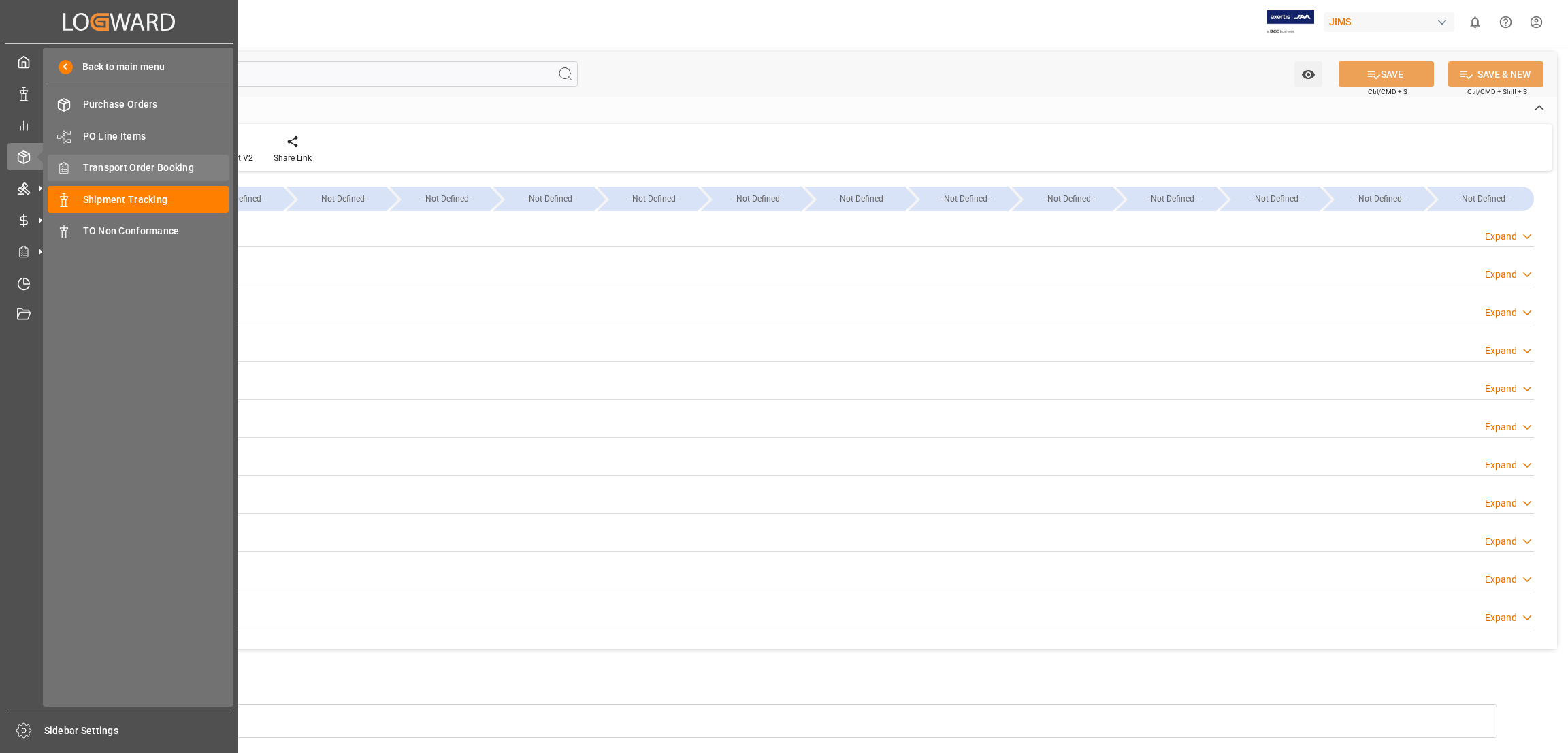
click at [181, 168] on span "Transport Order Booking" at bounding box center [157, 167] width 146 height 14
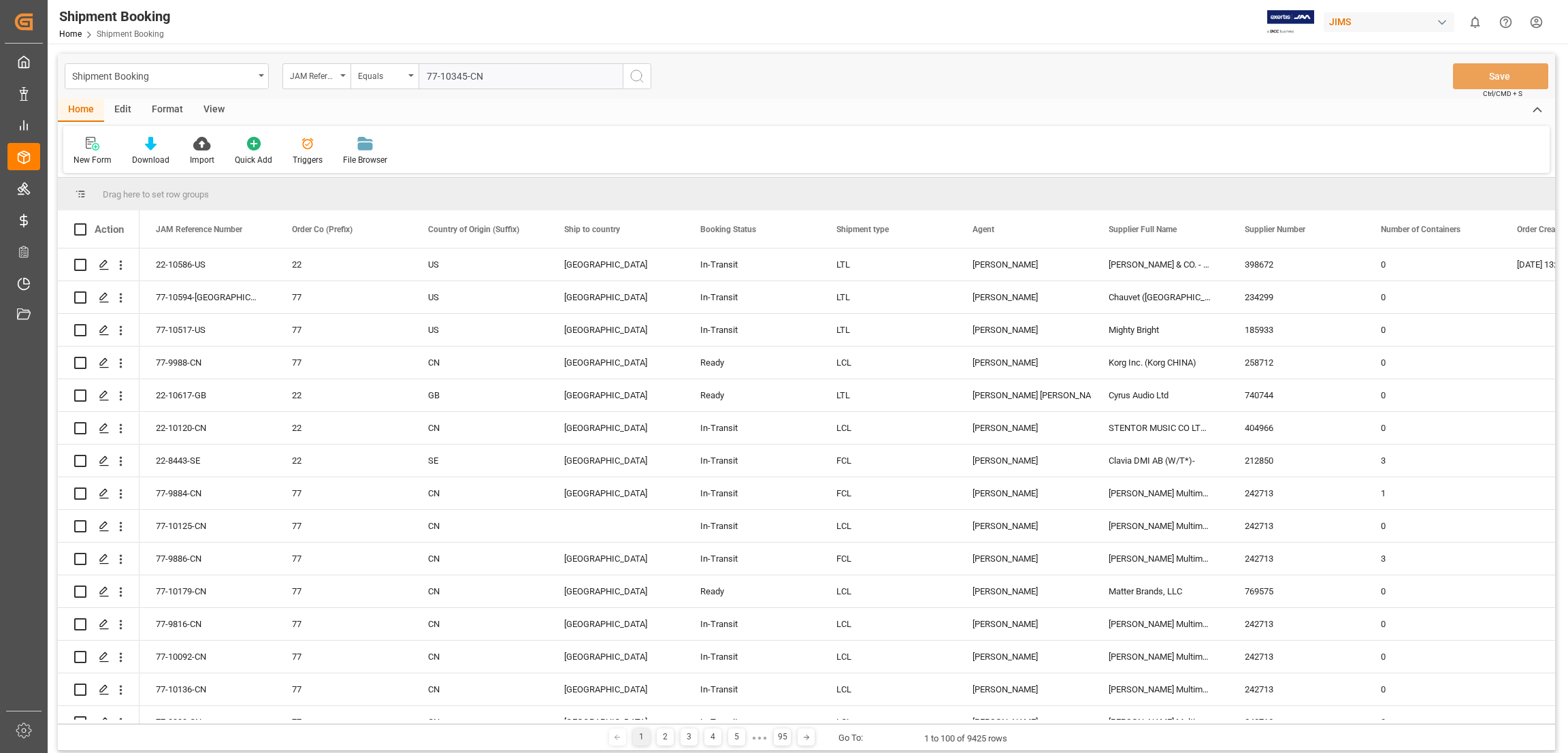
type input "77-10345-CN"
click at [636, 77] on icon "search button" at bounding box center [637, 76] width 17 height 17
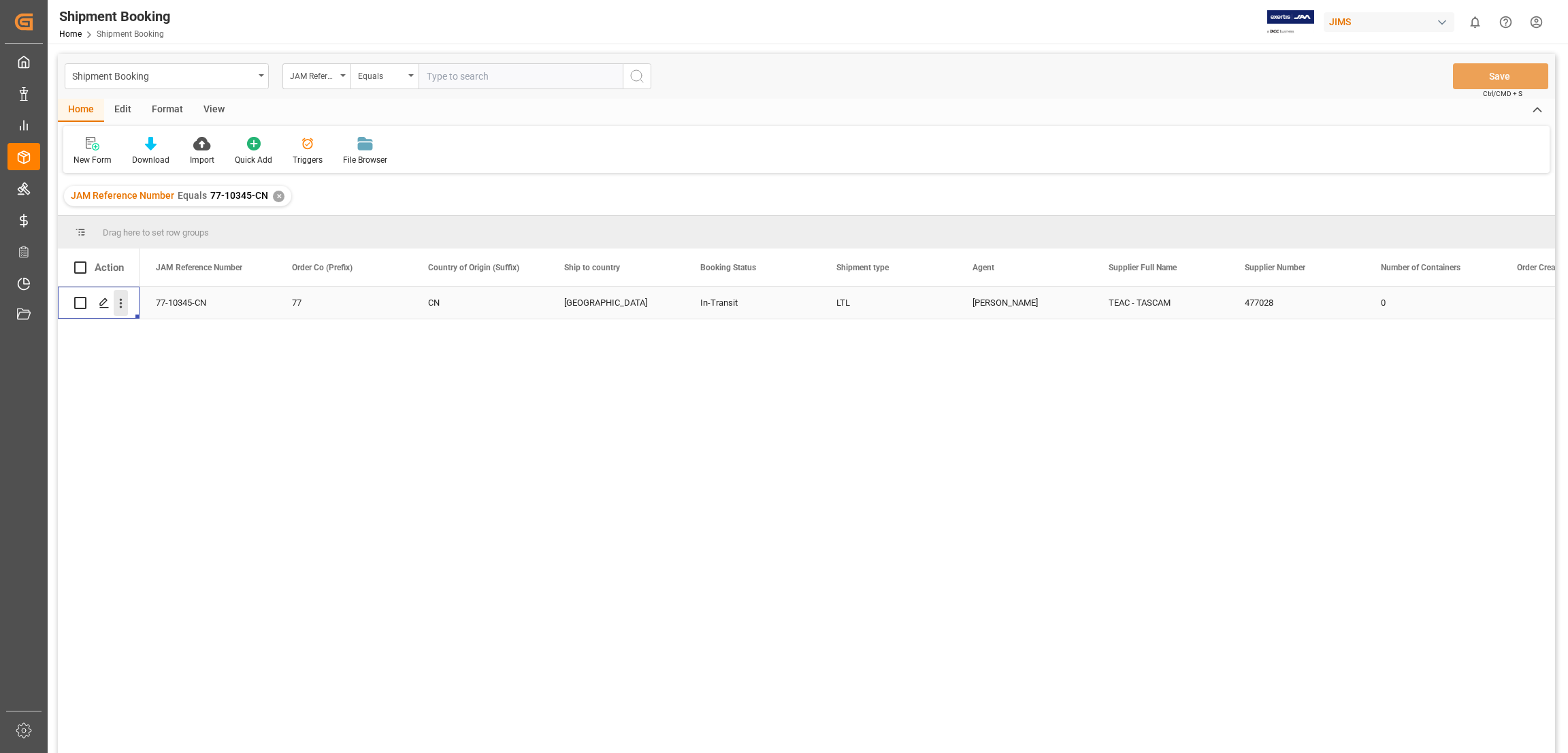
click at [118, 299] on icon "open menu" at bounding box center [120, 303] width 14 height 14
click at [106, 302] on icon "Press SPACE to select this row." at bounding box center [105, 303] width 11 height 11
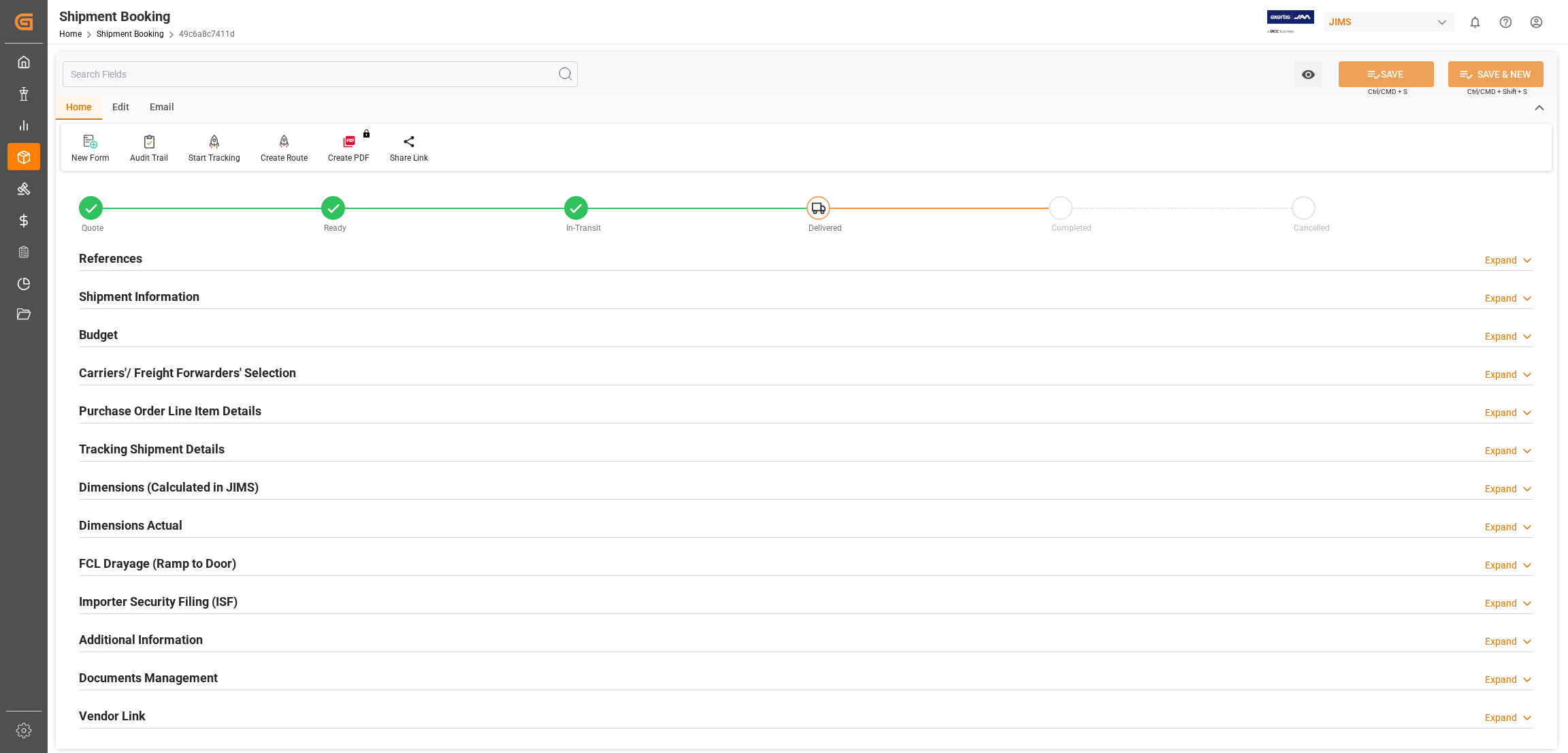
click at [190, 446] on h2 "Tracking Shipment Details" at bounding box center [151, 449] width 145 height 19
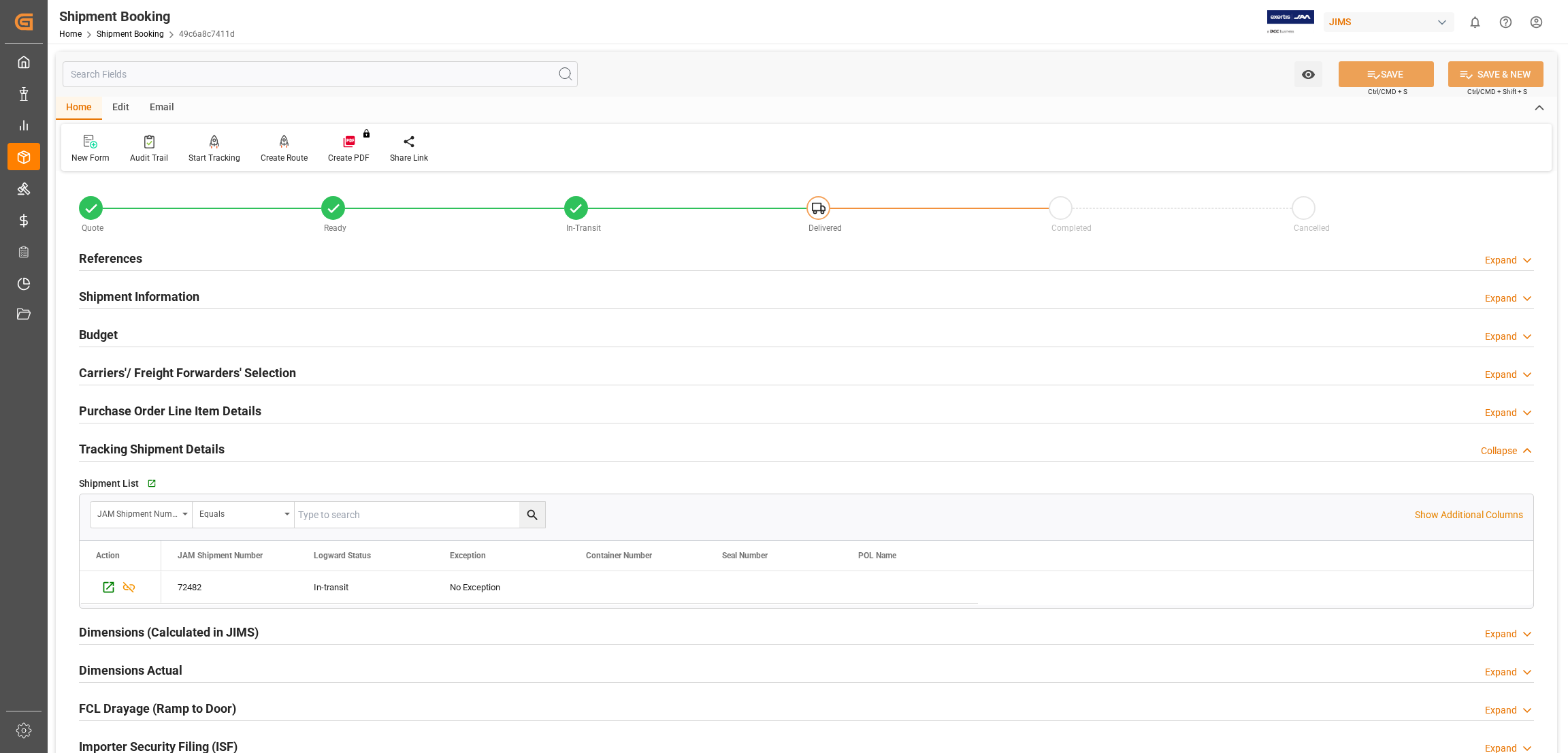
click at [190, 446] on h2 "Tracking Shipment Details" at bounding box center [151, 449] width 145 height 19
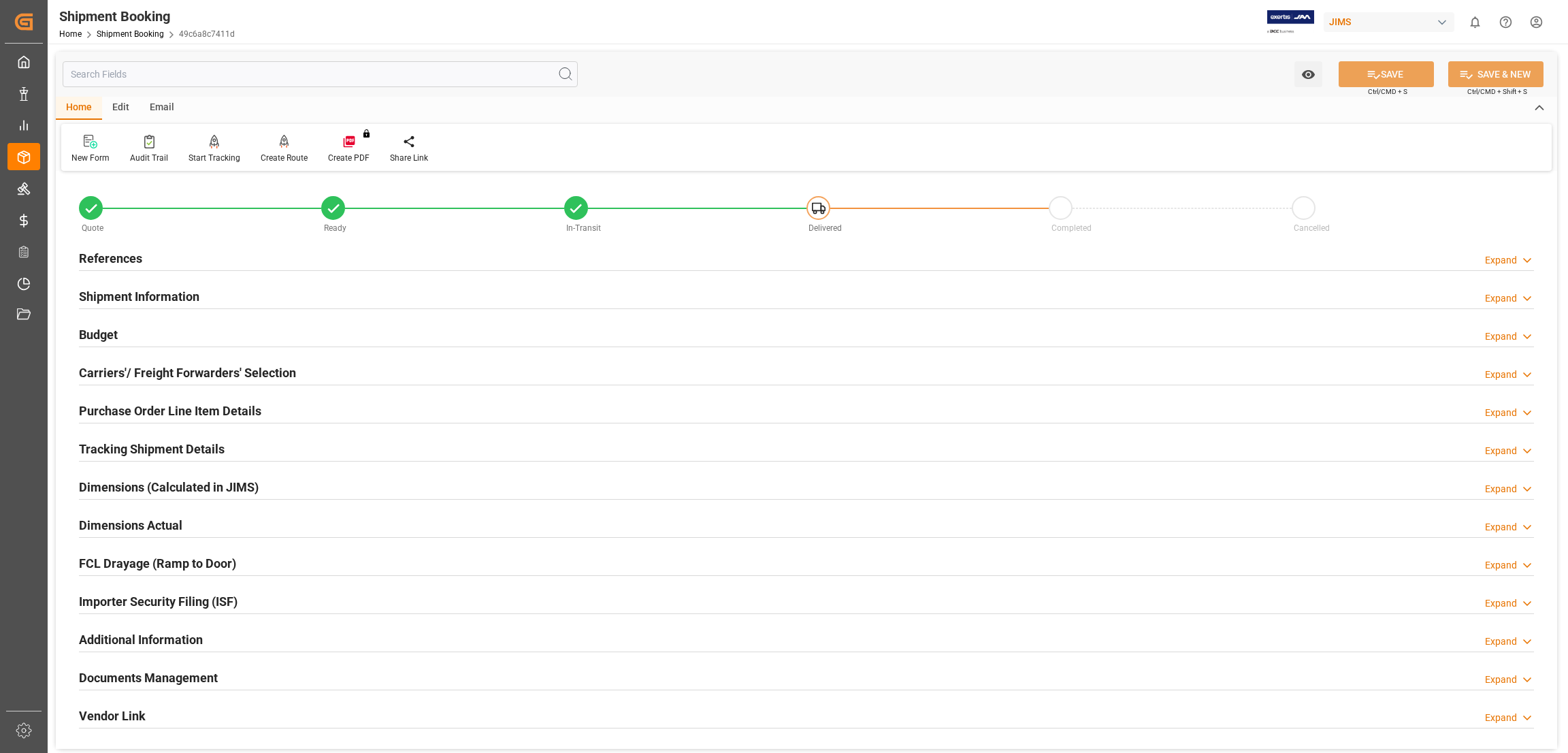
click at [166, 678] on h2 "Documents Management" at bounding box center [148, 677] width 139 height 19
